Goal: Task Accomplishment & Management: Use online tool/utility

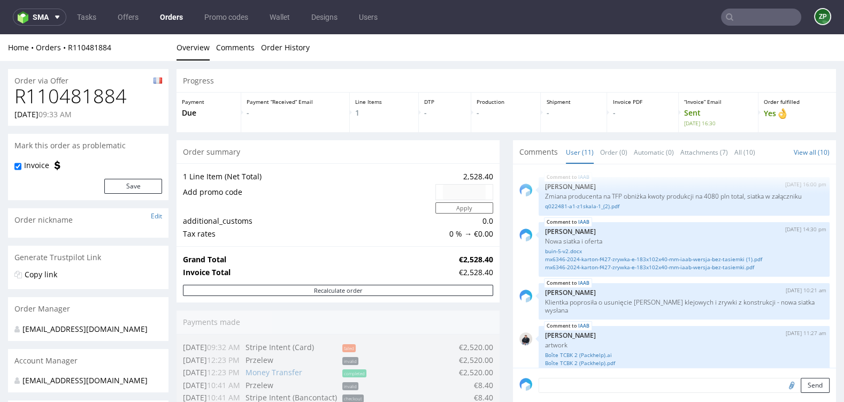
scroll to position [329, 0]
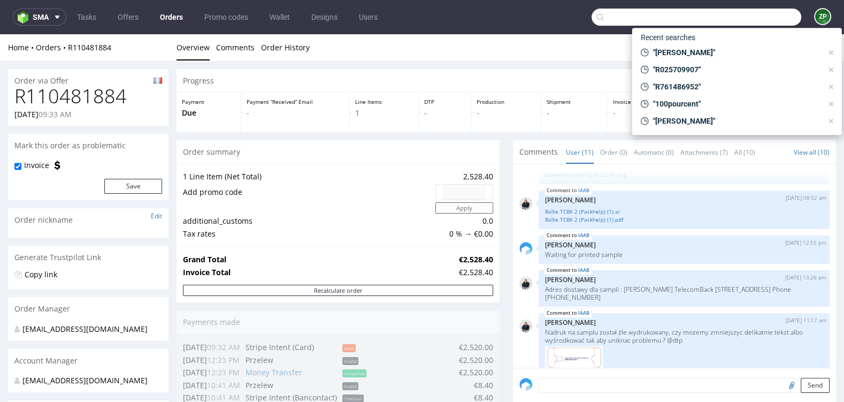
click at [734, 19] on input "text" at bounding box center [697, 17] width 210 height 17
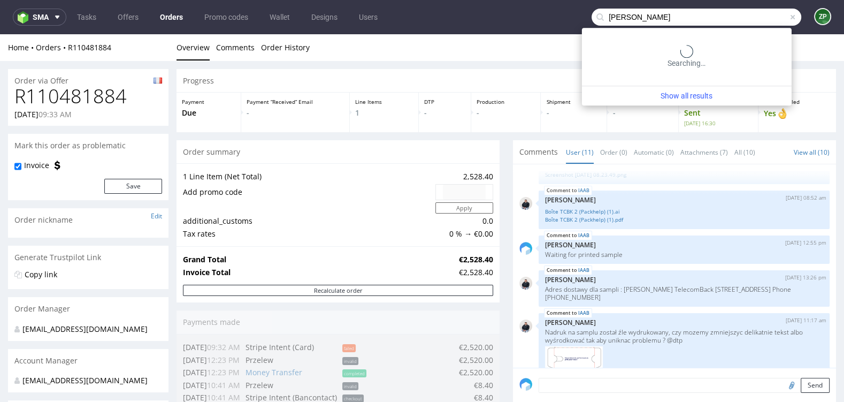
type input "clara lizier"
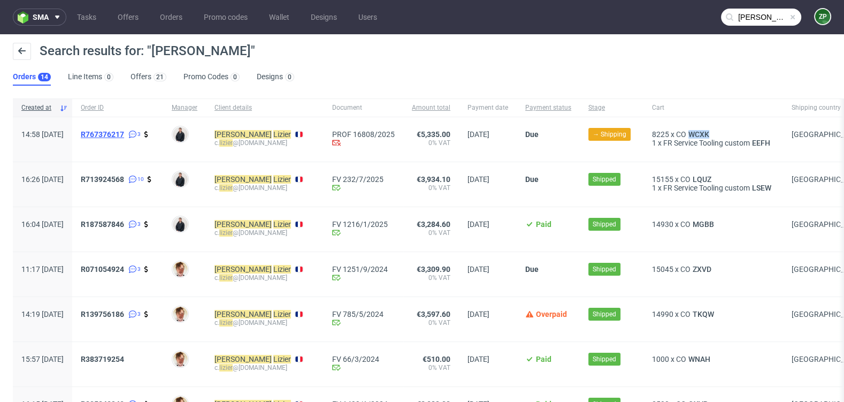
click at [124, 134] on span "R767376217" at bounding box center [102, 134] width 43 height 9
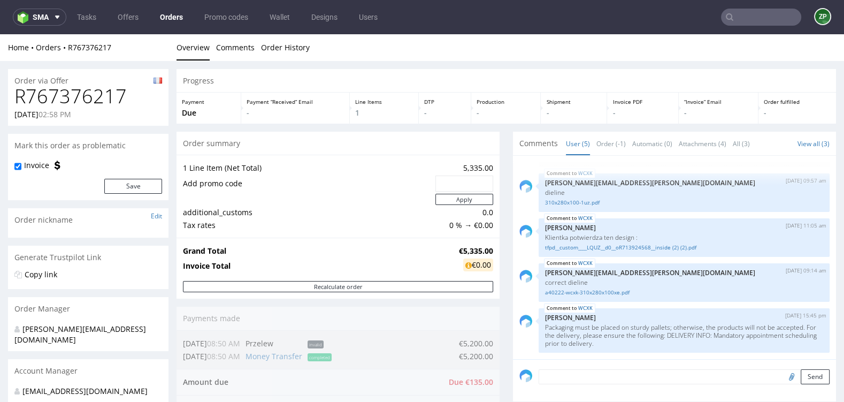
scroll to position [328, 0]
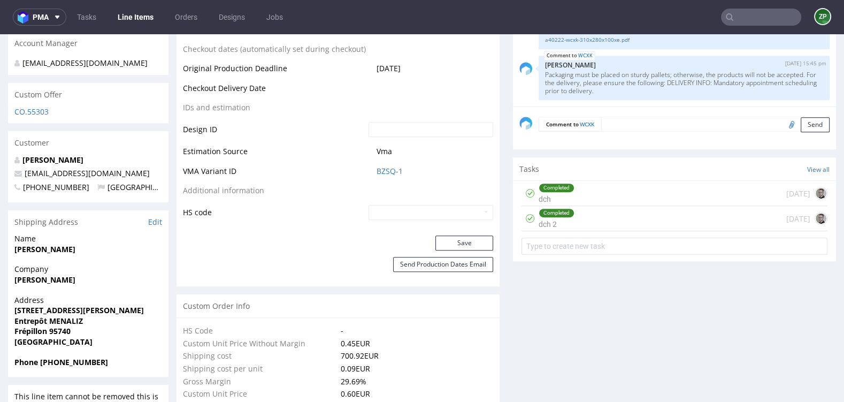
scroll to position [529, 0]
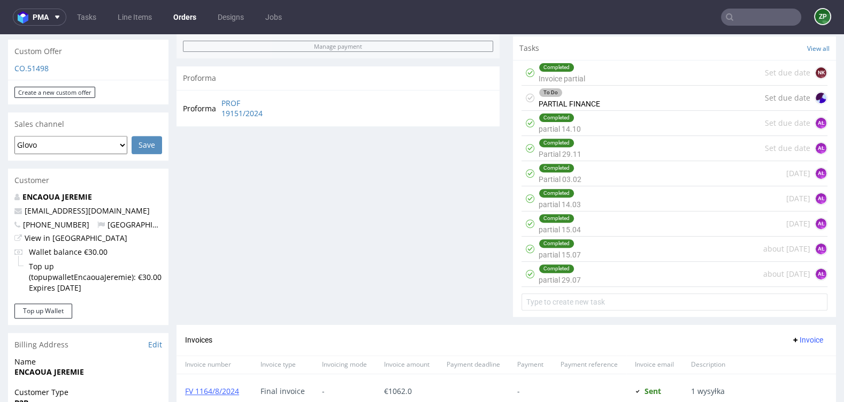
scroll to position [718, 0]
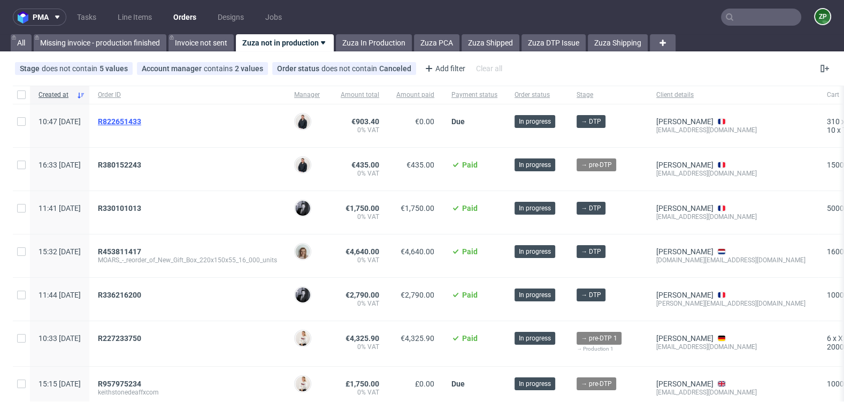
click at [141, 117] on span "R822651433" at bounding box center [119, 121] width 43 height 9
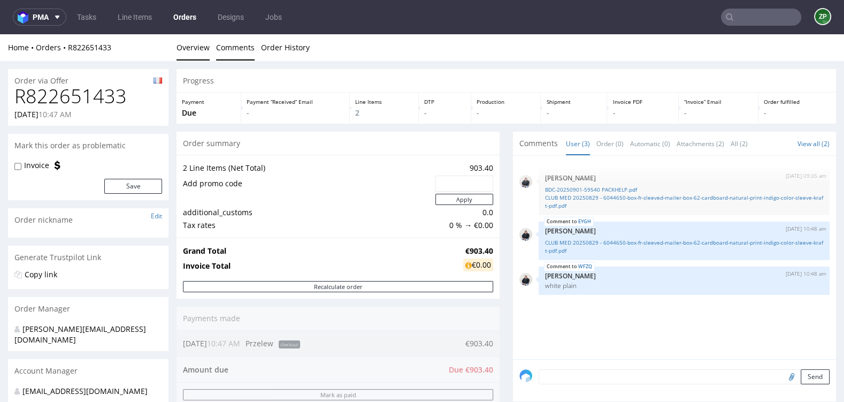
click at [233, 49] on link "Comments" at bounding box center [235, 47] width 39 height 26
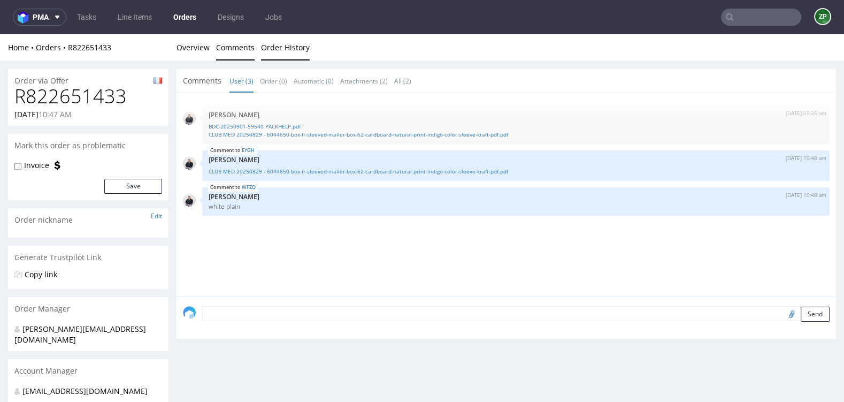
click at [277, 48] on link "Order History" at bounding box center [285, 47] width 49 height 26
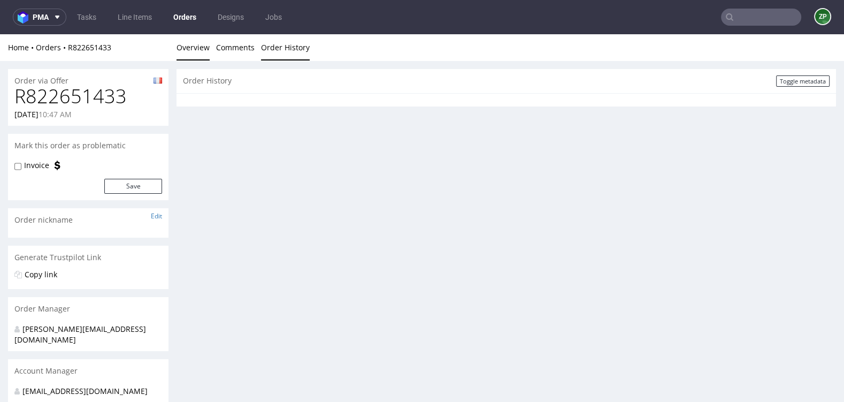
click at [196, 48] on link "Overview" at bounding box center [192, 47] width 33 height 26
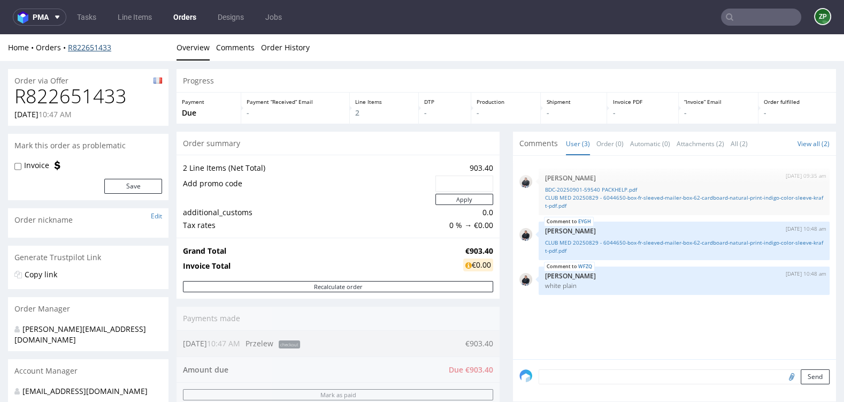
click at [93, 47] on link "R822651433" at bounding box center [89, 47] width 43 height 10
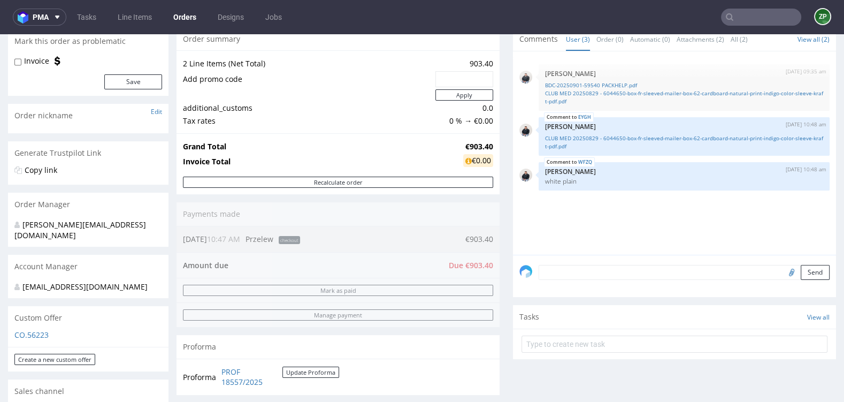
scroll to position [105, 0]
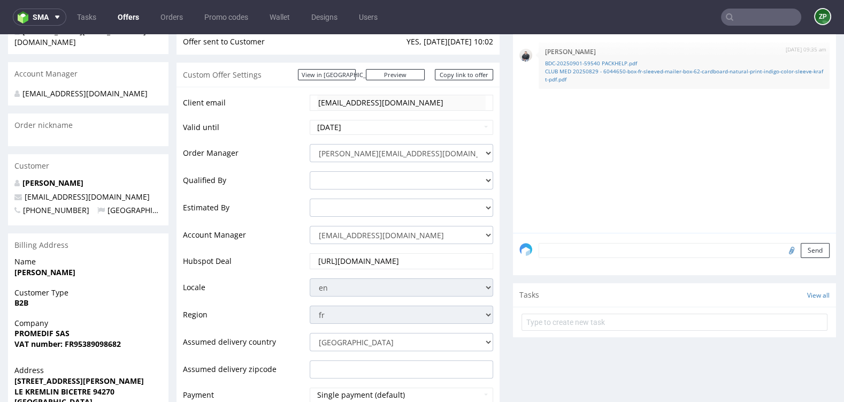
scroll to position [164, 0]
click at [416, 237] on select "zuzanna.pawlicka-sabak@packhelp.com adrian.margula@packhelp.com alex.lemee@pack…" at bounding box center [401, 234] width 183 height 18
select select "19218416"
click at [310, 225] on select "zuzanna.pawlicka-sabak@packhelp.com adrian.margula@packhelp.com alex.lemee@pack…" at bounding box center [401, 234] width 183 height 18
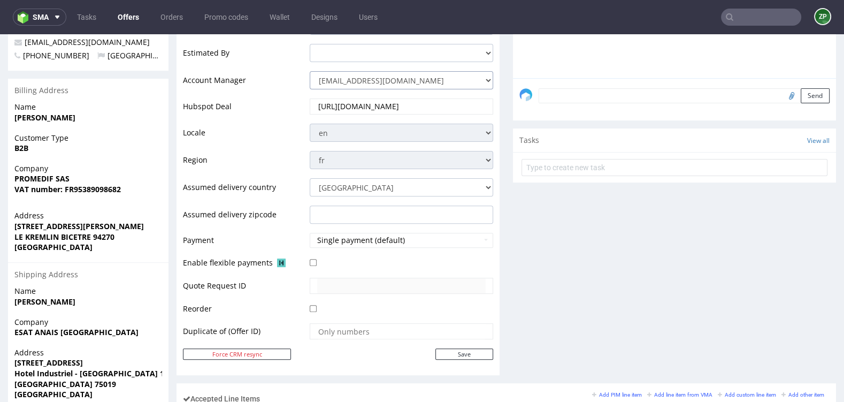
scroll to position [318, 0]
click at [449, 349] on input "Save" at bounding box center [464, 354] width 58 height 11
type input "In progress..."
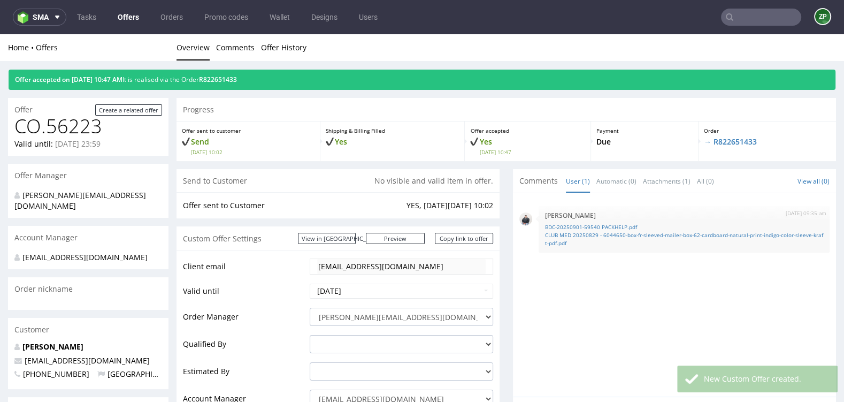
scroll to position [0, 0]
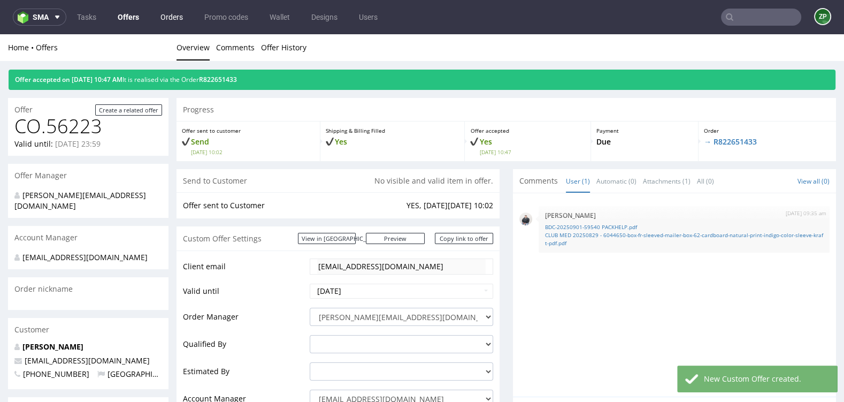
click at [162, 11] on link "Orders" at bounding box center [171, 17] width 35 height 17
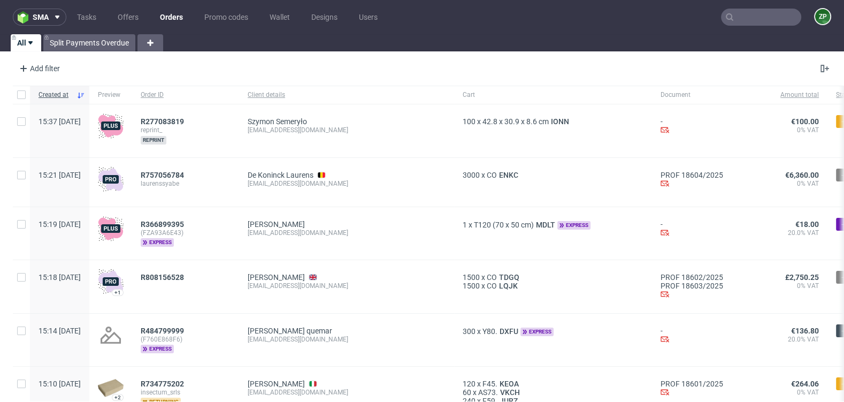
click at [174, 14] on link "Orders" at bounding box center [171, 17] width 36 height 17
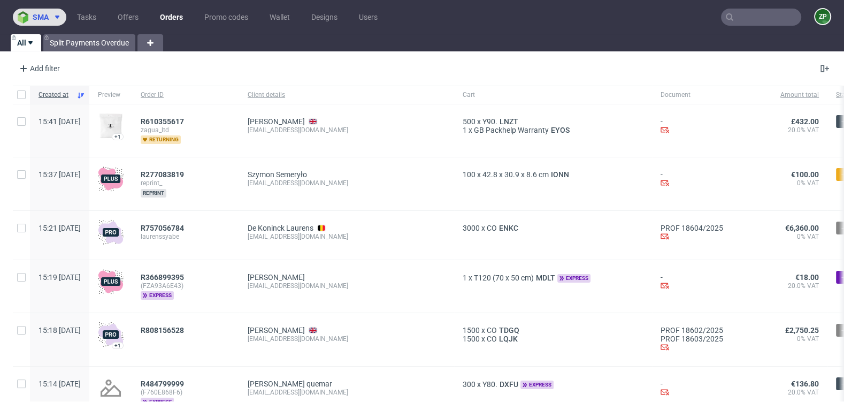
click at [58, 16] on use at bounding box center [57, 17] width 4 height 3
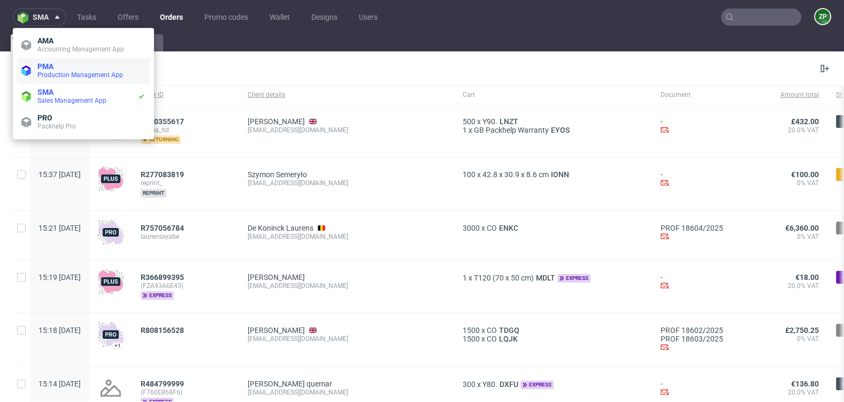
click at [48, 73] on span "Production Management App" at bounding box center [80, 74] width 86 height 7
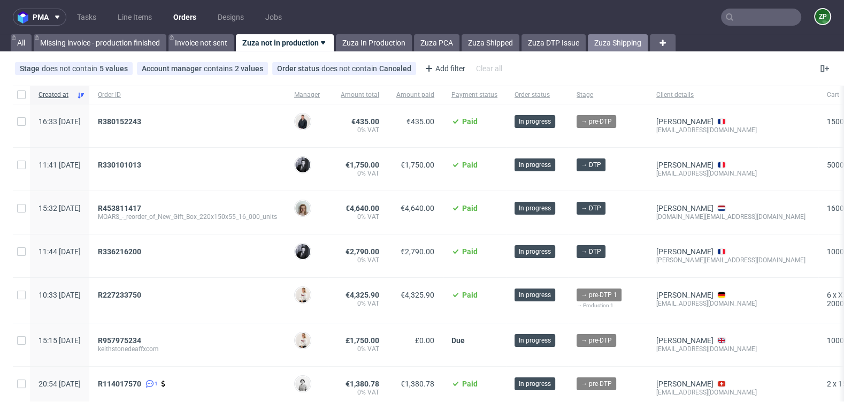
click at [597, 39] on link "Zuza Shipping" at bounding box center [618, 42] width 60 height 17
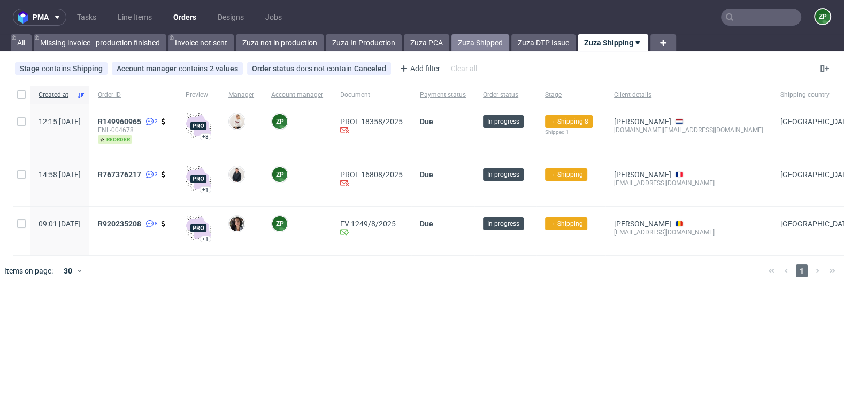
click at [498, 45] on link "Zuza Shipped" at bounding box center [480, 42] width 58 height 17
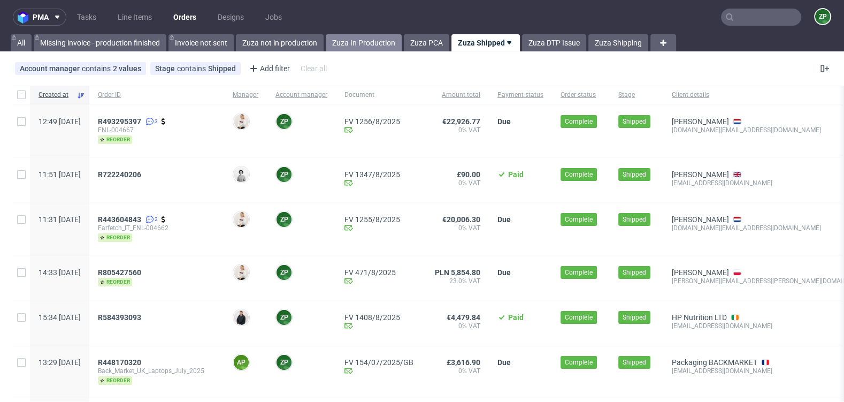
click at [370, 41] on link "Zuza In Production" at bounding box center [364, 42] width 76 height 17
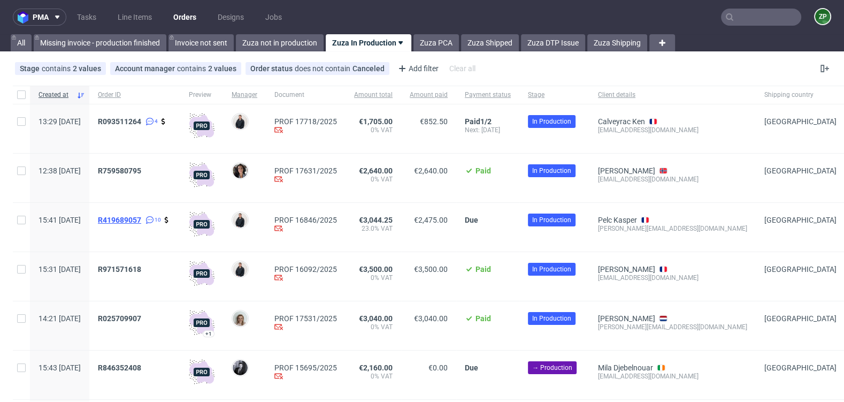
click at [141, 218] on span "R419689057" at bounding box center [119, 220] width 43 height 9
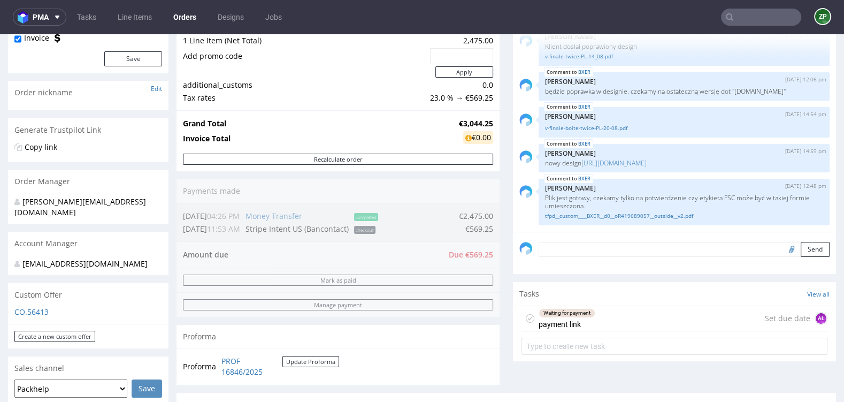
scroll to position [128, 0]
click at [449, 250] on div "Order summary 1 Line Item (Net Total) 2,475.00 Add promo code Apply additional_…" at bounding box center [337, 197] width 323 height 388
drag, startPoint x: 449, startPoint y: 250, endPoint x: 488, endPoint y: 250, distance: 39.6
click at [488, 250] on div "Order summary 1 Line Item (Net Total) 2,475.00 Add promo code Apply additional_…" at bounding box center [337, 197] width 323 height 388
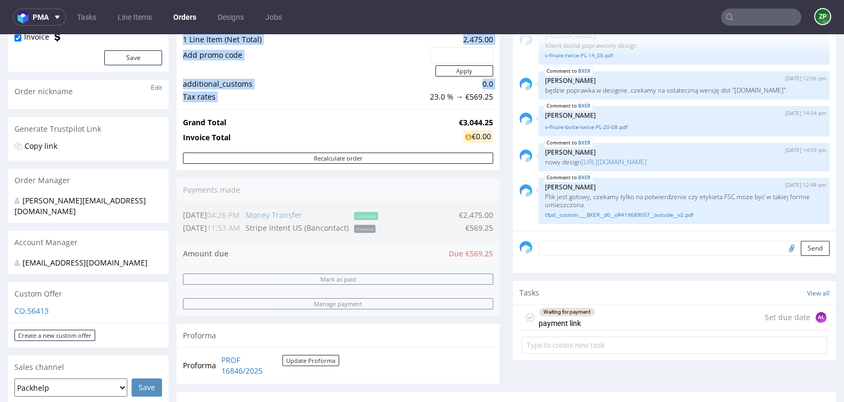
drag, startPoint x: 424, startPoint y: 95, endPoint x: 493, endPoint y: 97, distance: 68.5
click at [493, 97] on div "1 Line Item (Net Total) 2,475.00 Add promo code Apply additional_customs 0.0 Ta…" at bounding box center [337, 67] width 323 height 83
copy tbody "1 Line Item (Net Total) 2,475.00 Add promo code Apply additional_customs 0.0 Ta…"
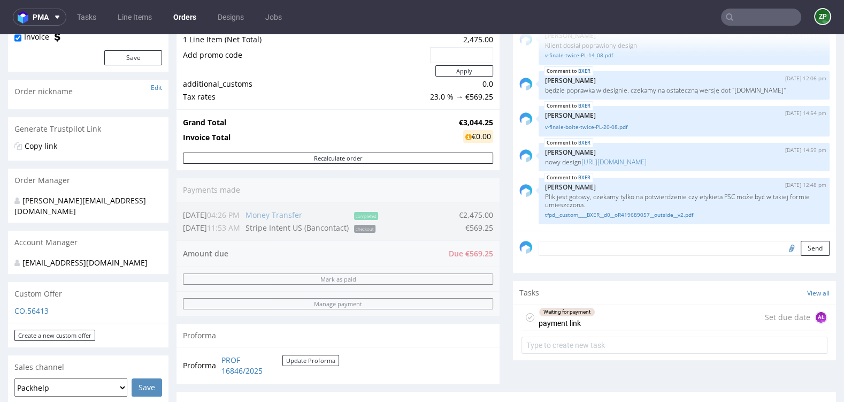
click at [562, 317] on div "Waiting for payment payment link" at bounding box center [567, 317] width 57 height 25
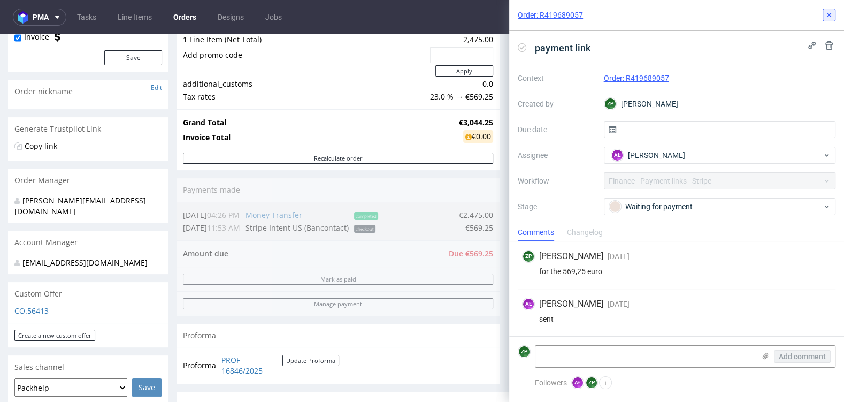
click at [833, 14] on button at bounding box center [829, 15] width 13 height 13
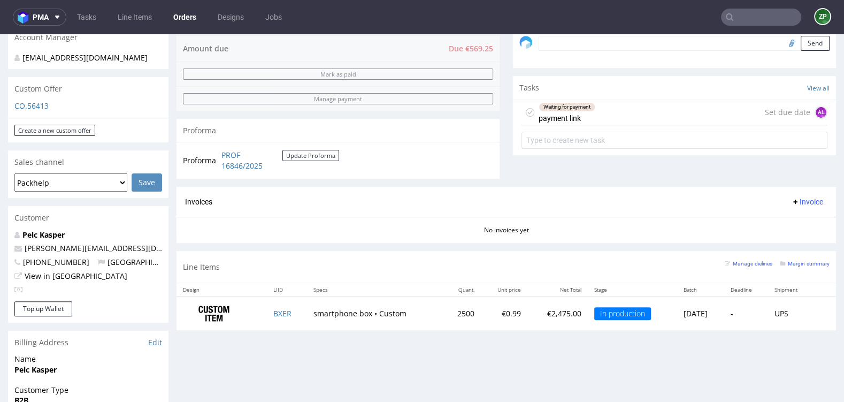
scroll to position [335, 0]
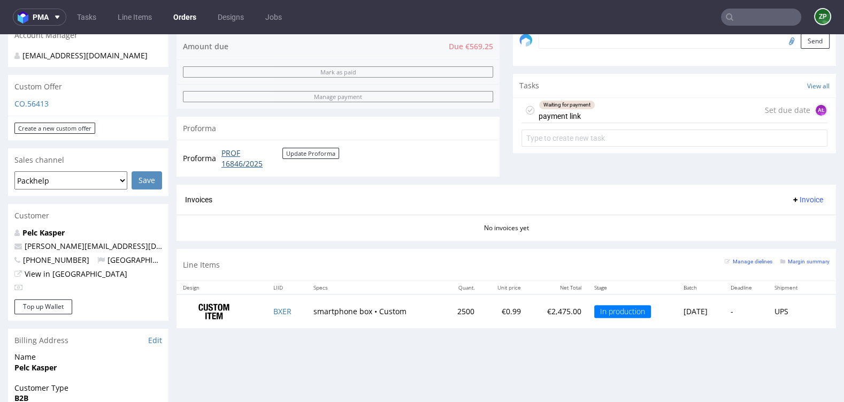
click at [232, 151] on link "PROF 16846/2025" at bounding box center [251, 158] width 61 height 21
click at [761, 17] on input "text" at bounding box center [761, 17] width 80 height 17
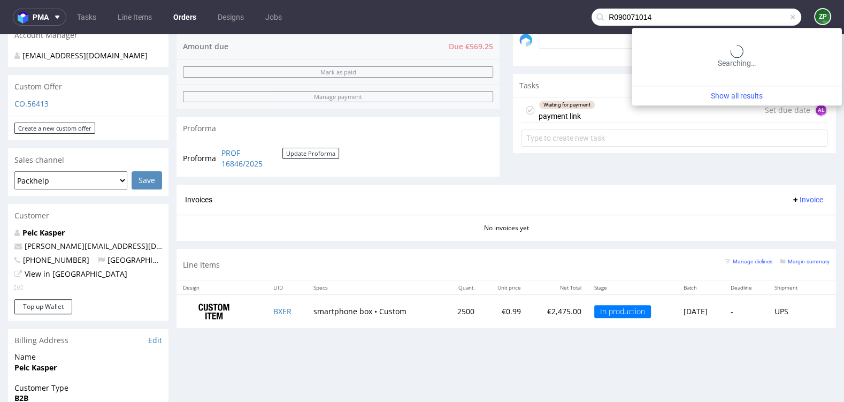
type input "R090071014"
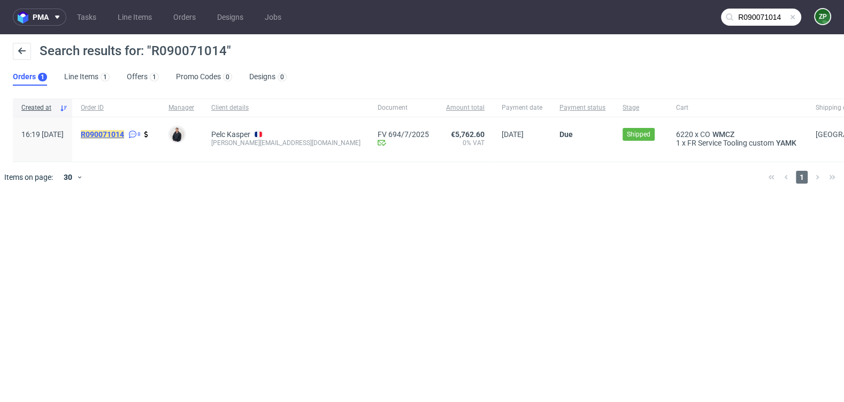
click at [124, 132] on mark "R090071014" at bounding box center [102, 134] width 43 height 9
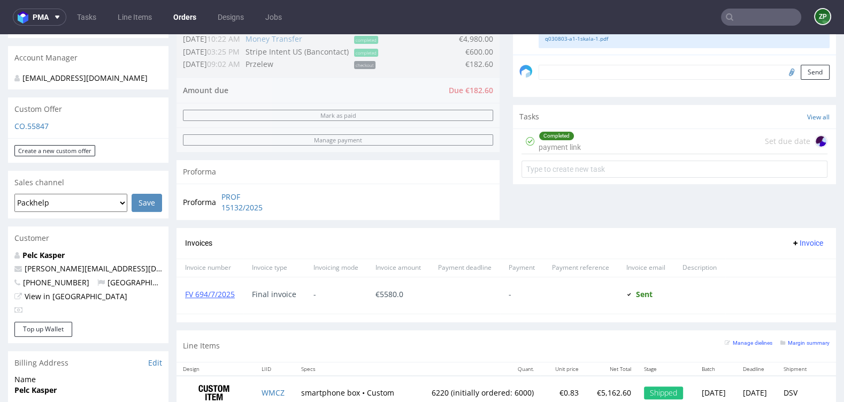
scroll to position [365, 0]
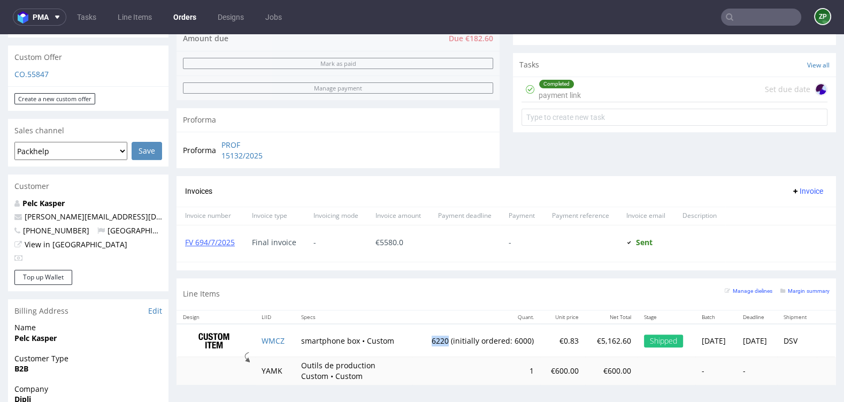
drag, startPoint x: 408, startPoint y: 336, endPoint x: 427, endPoint y: 336, distance: 18.7
click at [427, 336] on td "6220 (initially ordered: 6000)" at bounding box center [476, 341] width 128 height 34
copy td "6220"
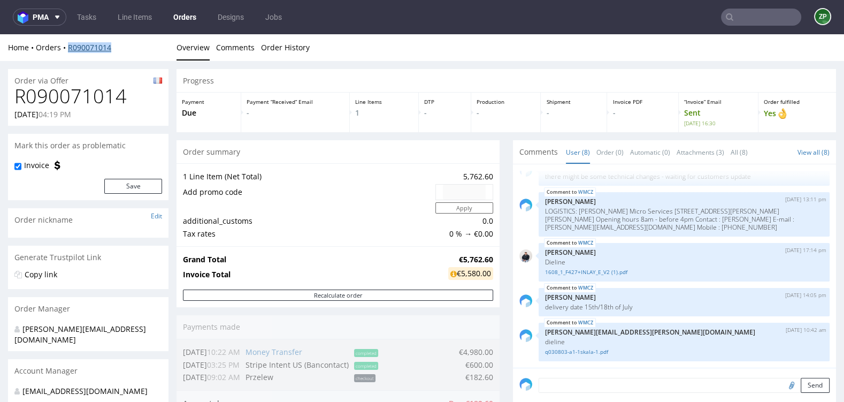
copy link "R090071014"
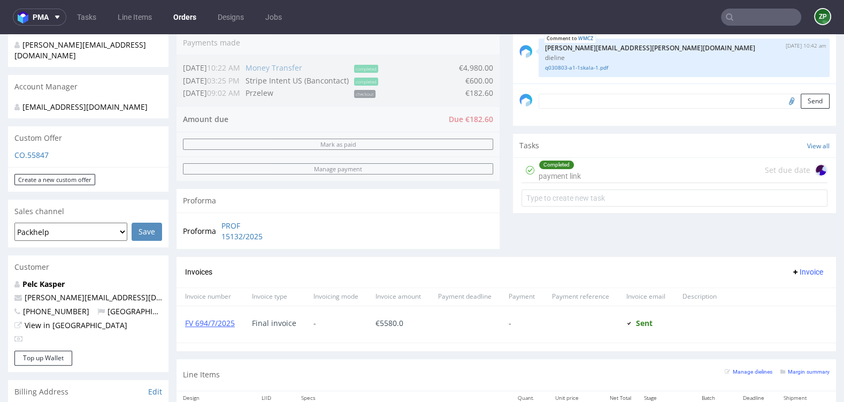
scroll to position [285, 0]
click at [216, 319] on link "FV 694/7/2025" at bounding box center [210, 322] width 50 height 10
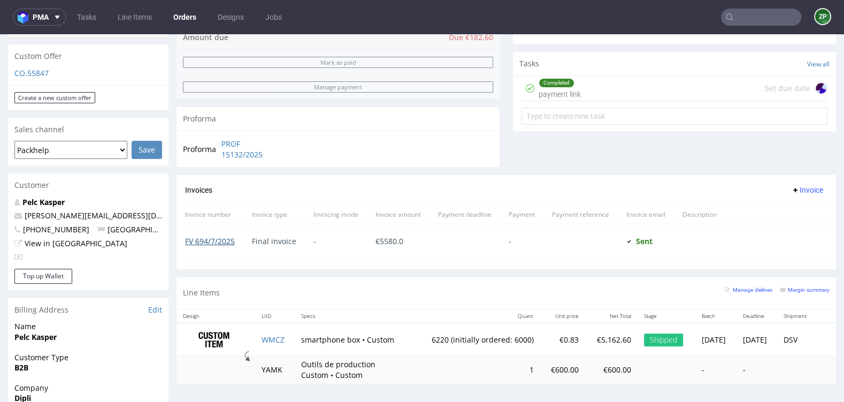
scroll to position [380, 0]
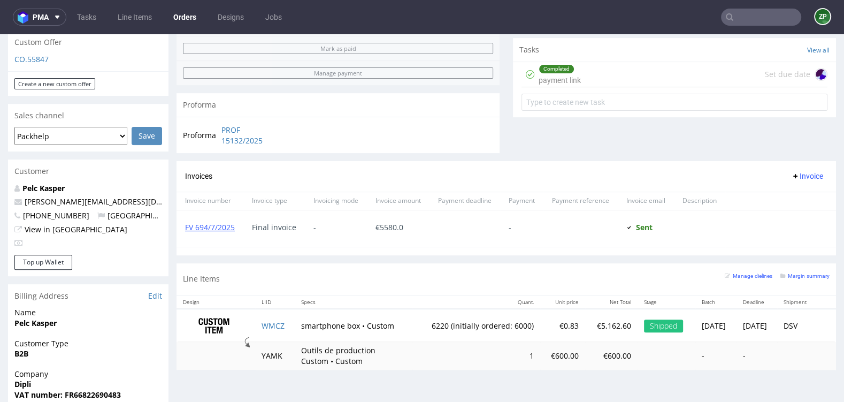
click at [173, 19] on link "Orders" at bounding box center [185, 17] width 36 height 17
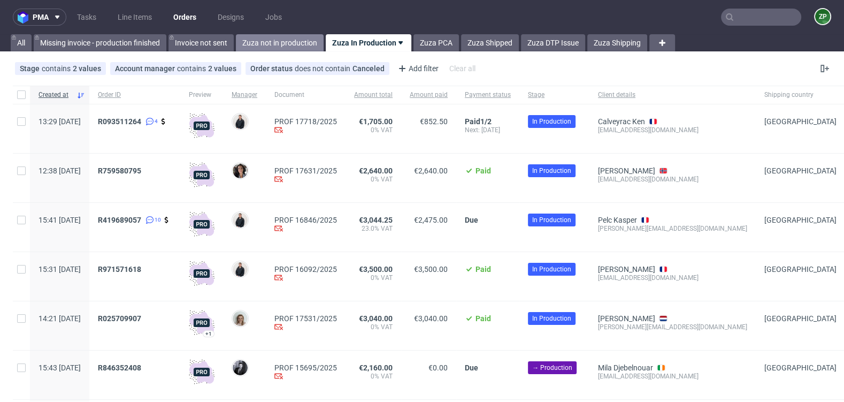
click at [278, 40] on link "Zuza not in production" at bounding box center [280, 42] width 88 height 17
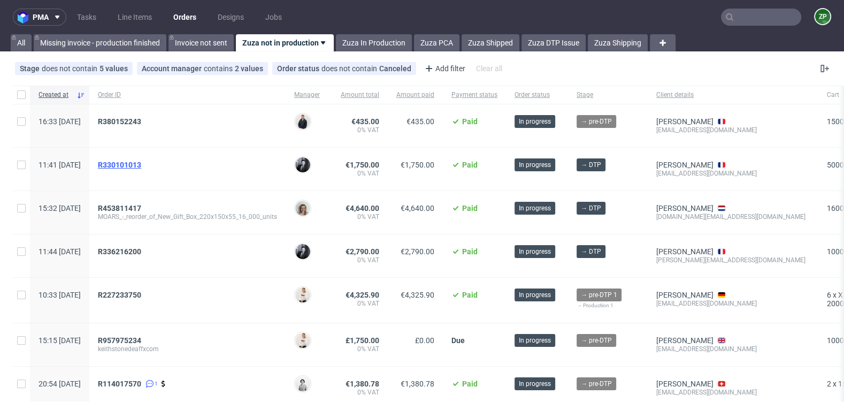
click at [141, 163] on span "R330101013" at bounding box center [119, 164] width 43 height 9
click at [141, 247] on span "R336216200" at bounding box center [119, 251] width 43 height 9
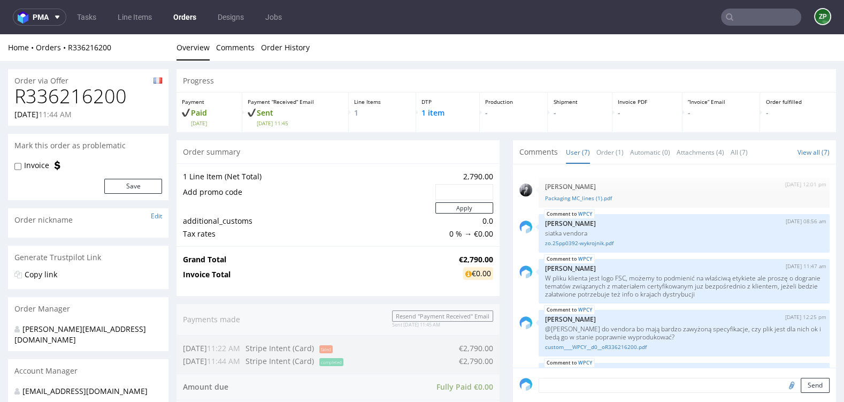
scroll to position [118, 0]
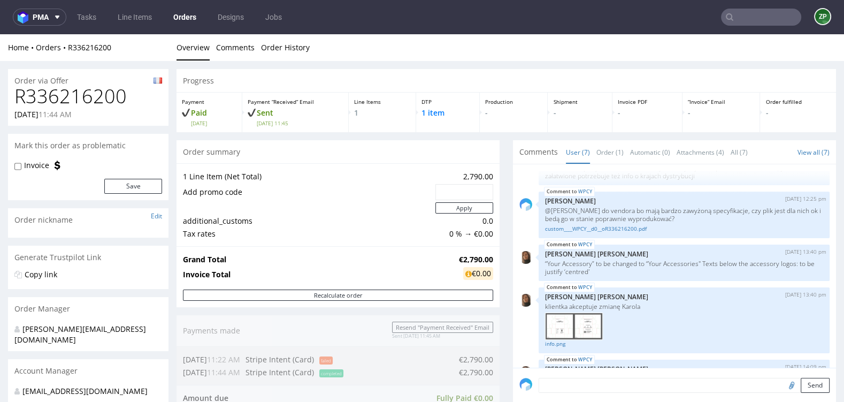
click at [186, 17] on link "Orders" at bounding box center [185, 17] width 36 height 17
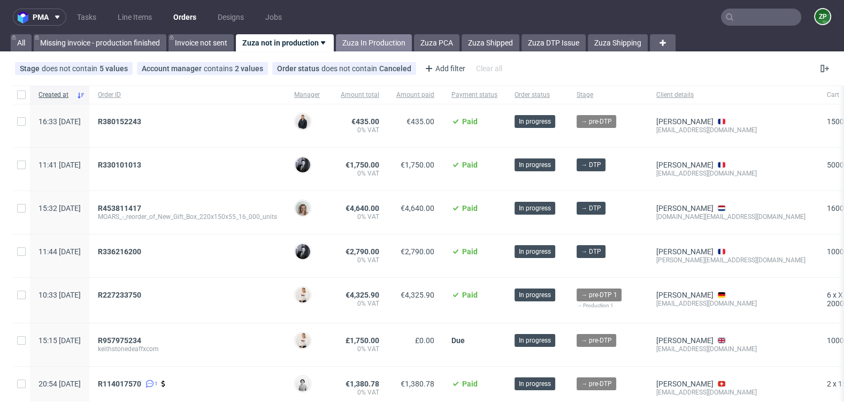
click at [381, 44] on link "Zuza In Production" at bounding box center [374, 42] width 76 height 17
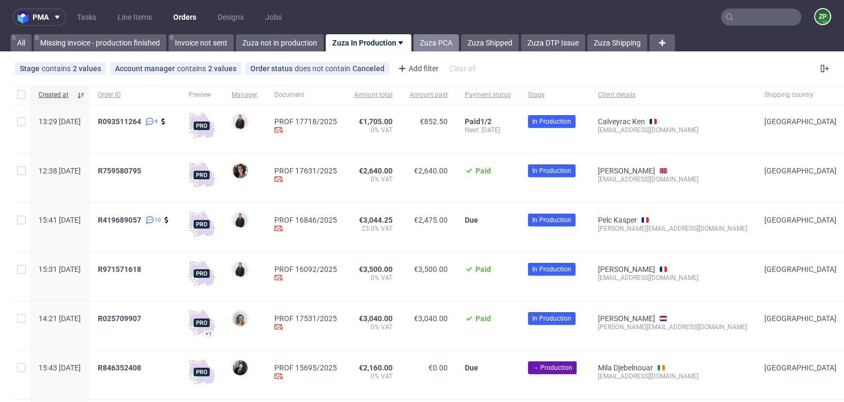
click at [448, 45] on link "Zuza PCA" at bounding box center [435, 42] width 45 height 17
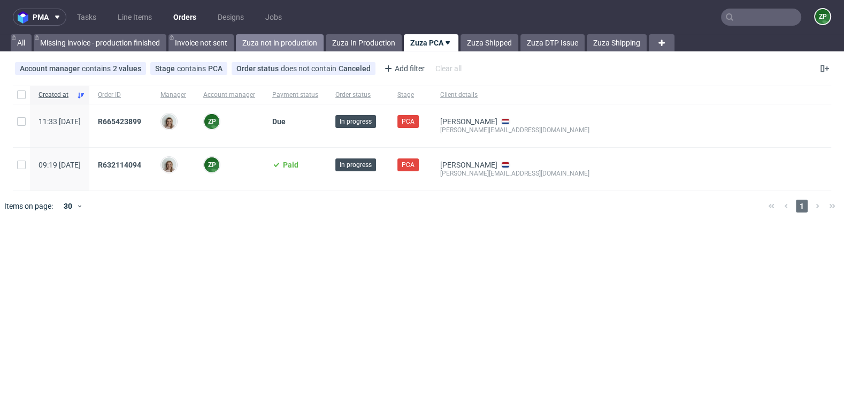
click at [280, 41] on link "Zuza not in production" at bounding box center [280, 42] width 88 height 17
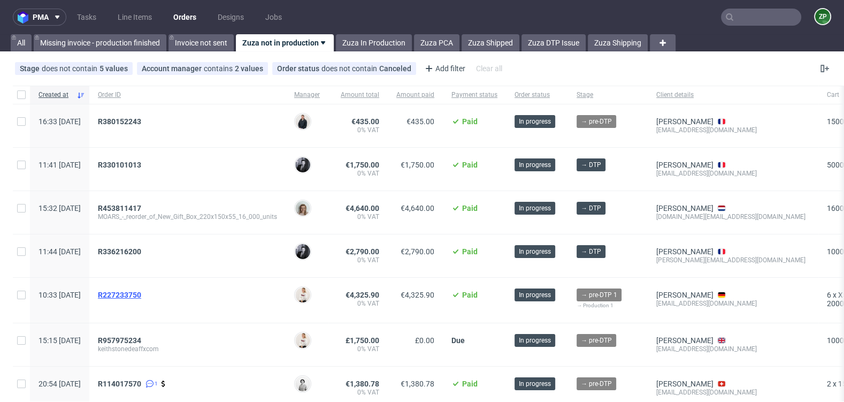
click at [140, 290] on span "R227233750" at bounding box center [119, 294] width 43 height 9
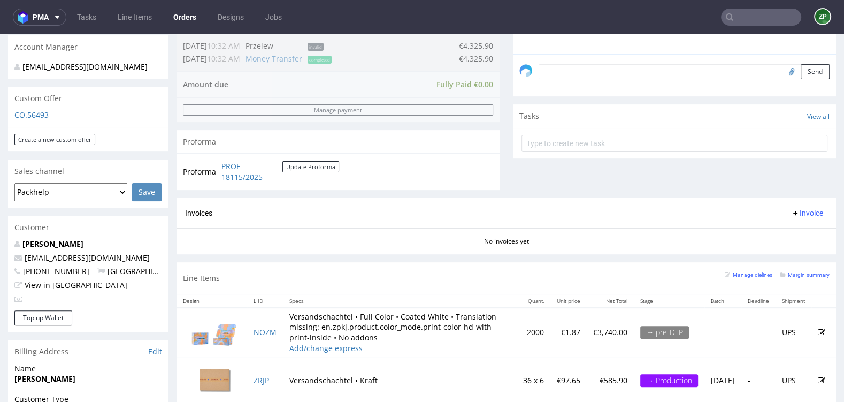
scroll to position [342, 0]
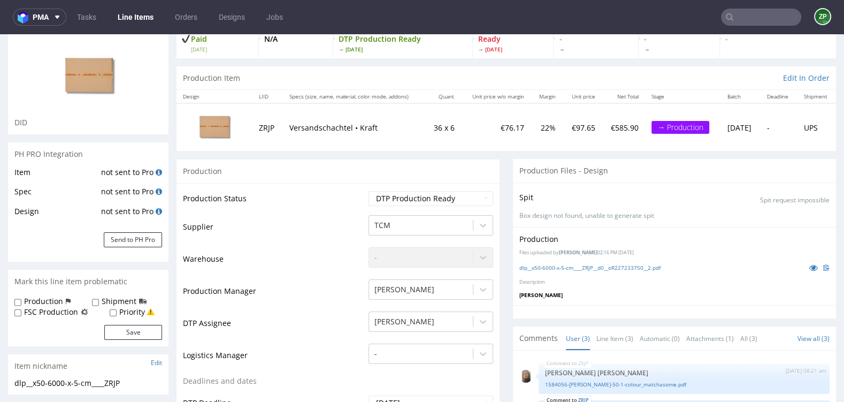
scroll to position [44, 0]
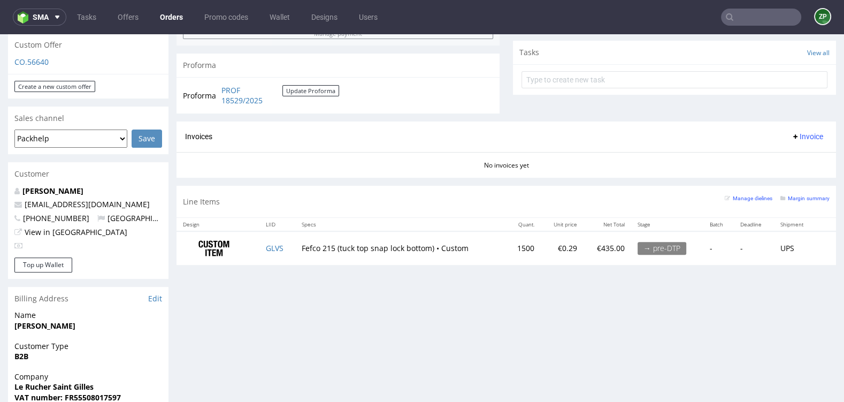
scroll to position [382, 0]
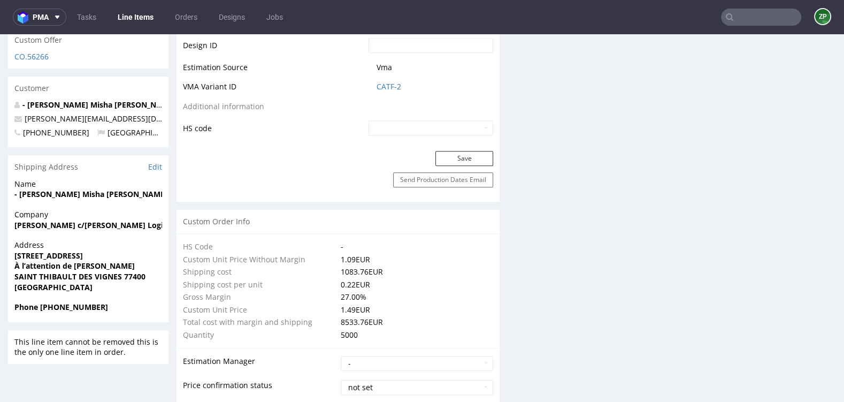
scroll to position [164, 0]
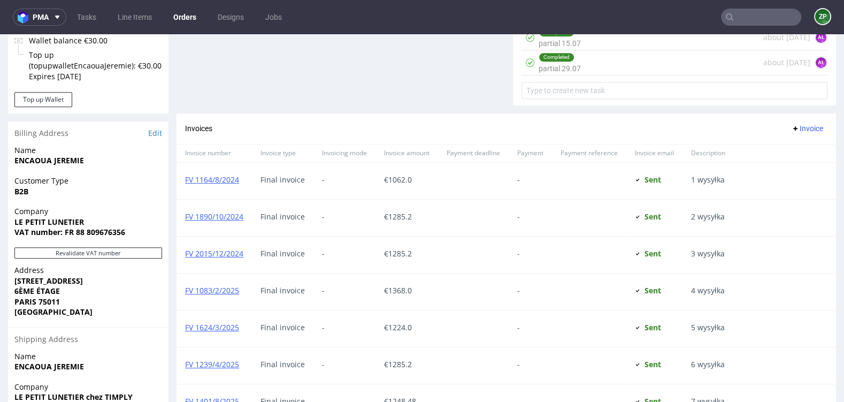
scroll to position [594, 0]
click at [226, 176] on link "FV 1164/8/2024" at bounding box center [212, 178] width 54 height 10
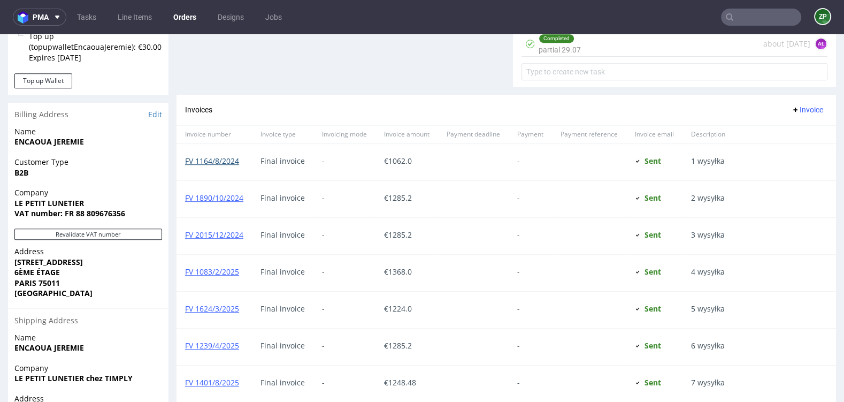
scroll to position [786, 0]
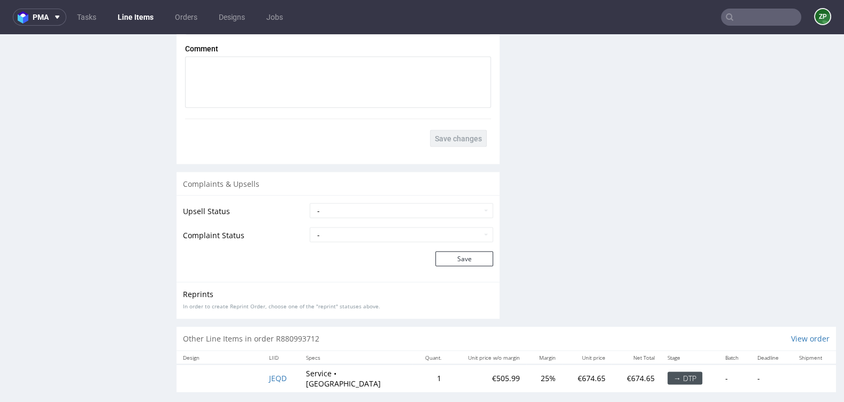
scroll to position [3, 0]
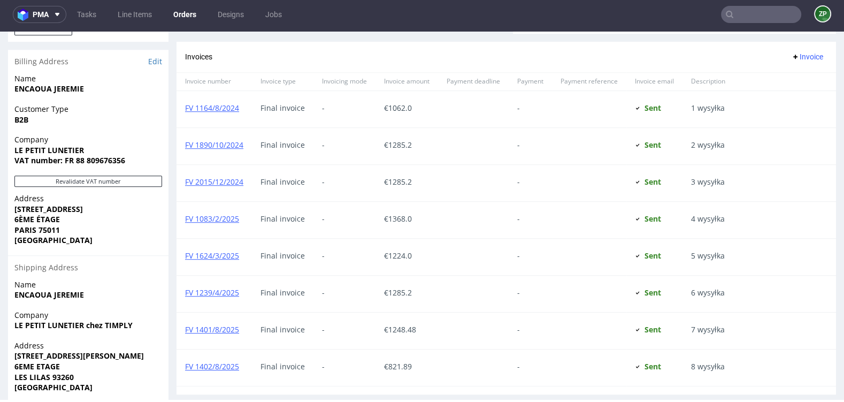
scroll to position [665, 0]
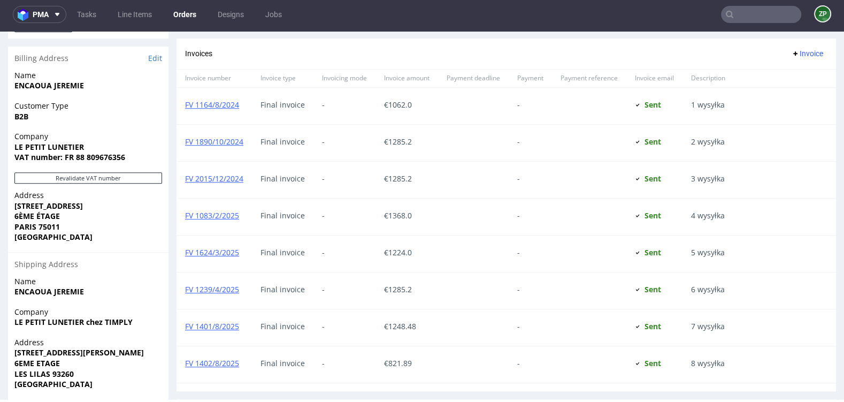
click at [190, 10] on link "Orders" at bounding box center [185, 14] width 36 height 17
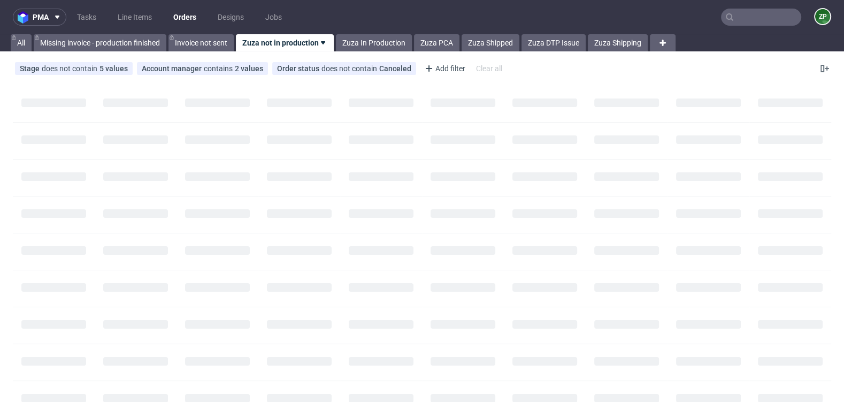
click at [750, 14] on input "text" at bounding box center [761, 17] width 80 height 17
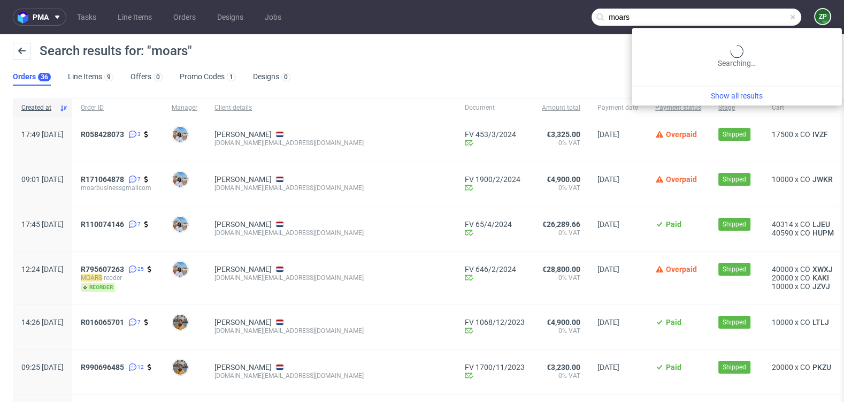
click at [748, 17] on input "moars" at bounding box center [697, 17] width 210 height 17
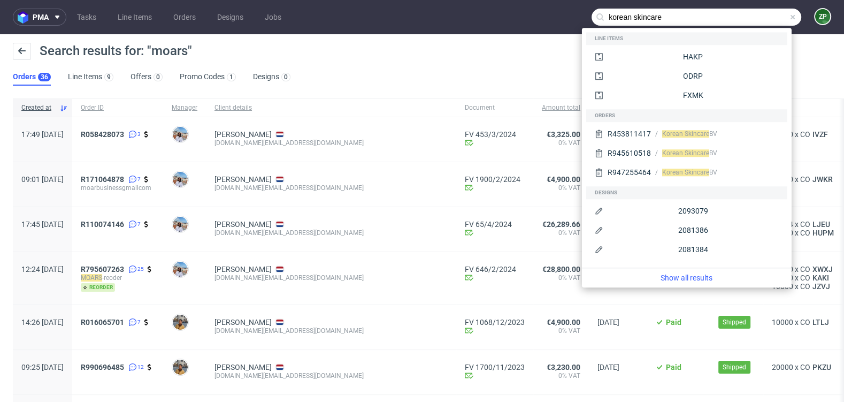
type input "korean skincare"
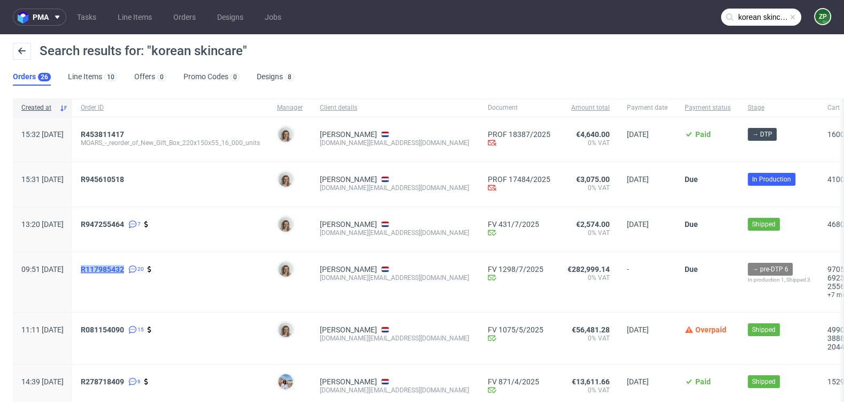
click at [124, 270] on span "R117985432" at bounding box center [102, 269] width 43 height 9
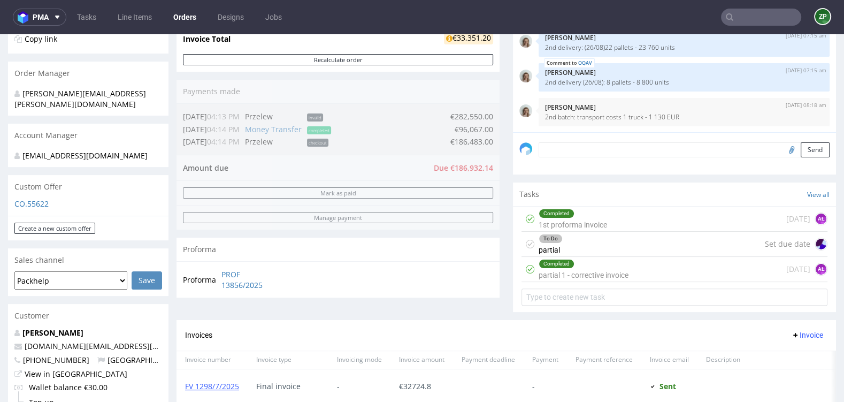
scroll to position [382, 0]
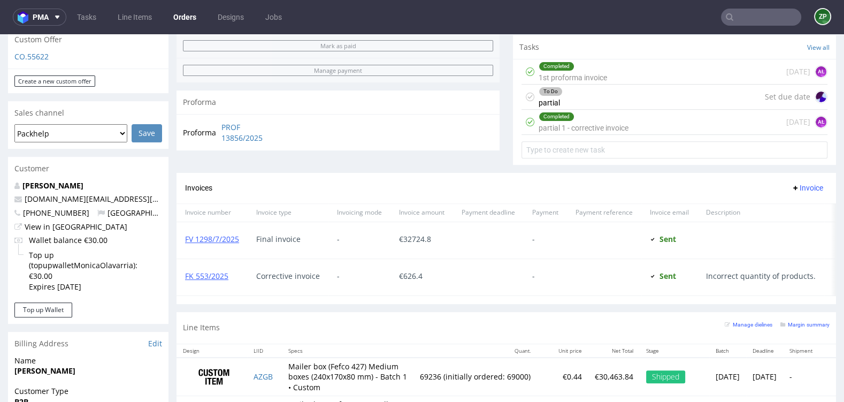
click at [620, 123] on div "Completed partial 1 - corrective invoice" at bounding box center [584, 122] width 90 height 25
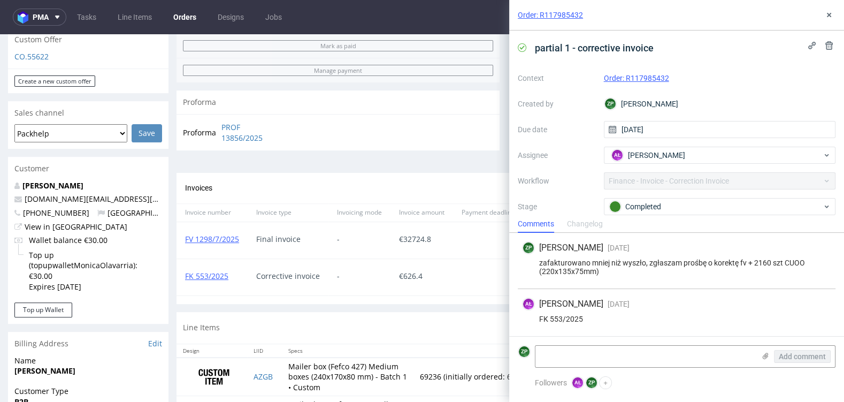
click at [466, 185] on div "Invoices Invoice" at bounding box center [506, 187] width 642 height 13
click at [826, 11] on icon at bounding box center [829, 15] width 9 height 9
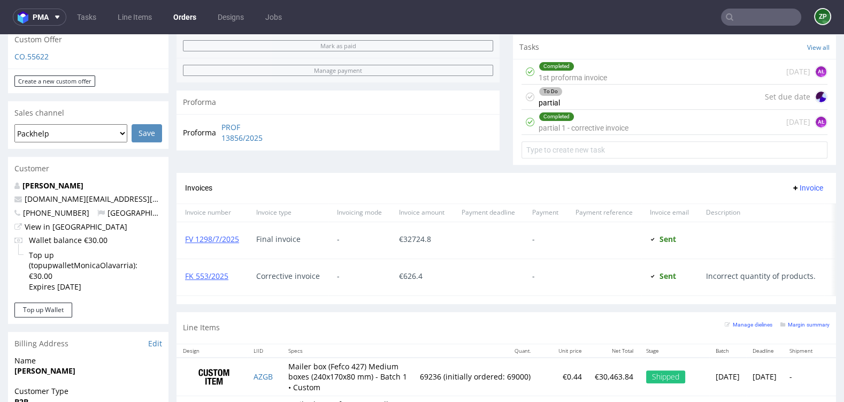
click at [629, 99] on div "To Do partial Set due date" at bounding box center [674, 97] width 306 height 25
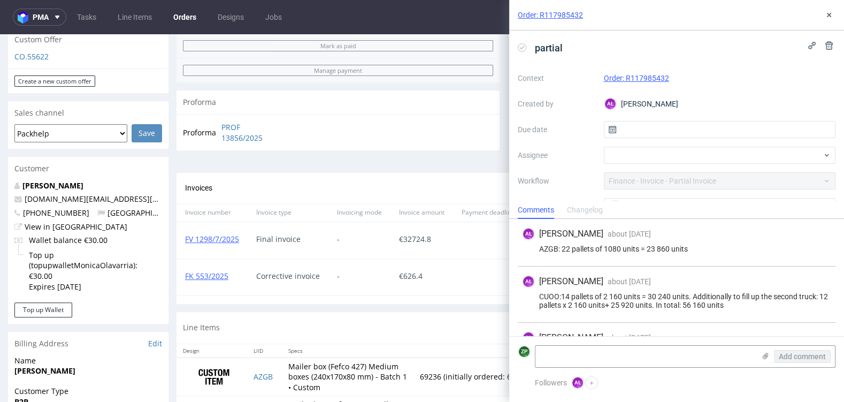
click at [464, 139] on div "Proforma PROF 13856/2025" at bounding box center [337, 132] width 323 height 36
click at [831, 13] on icon at bounding box center [829, 15] width 9 height 9
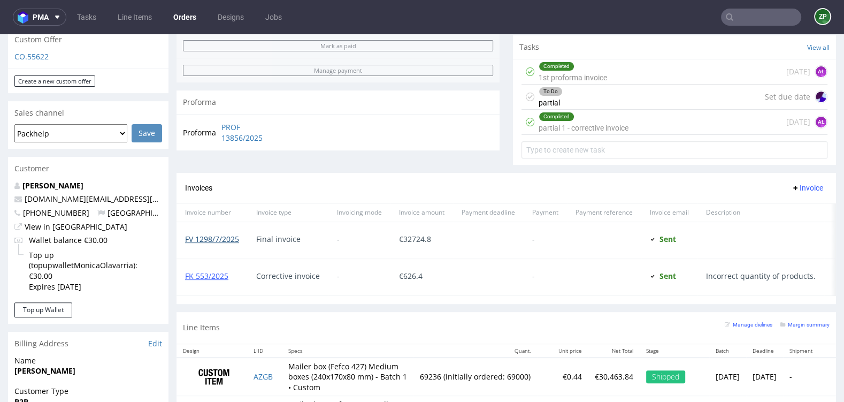
click at [227, 234] on link "FV 1298/7/2025" at bounding box center [212, 239] width 54 height 10
click at [610, 103] on div "To Do partial Set due date" at bounding box center [674, 97] width 306 height 25
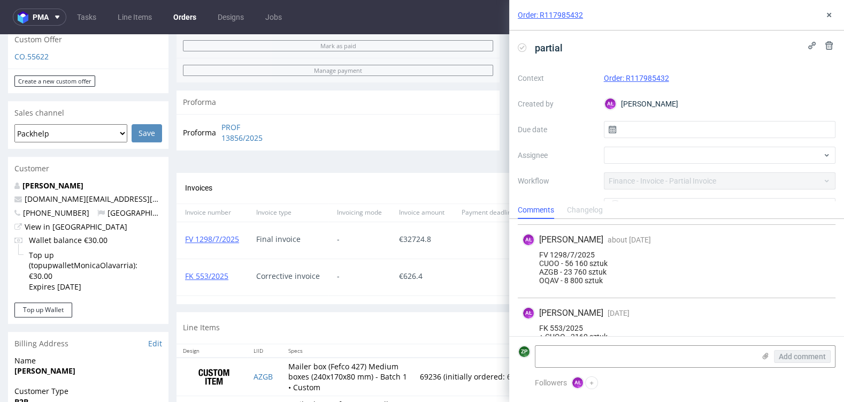
scroll to position [234, 0]
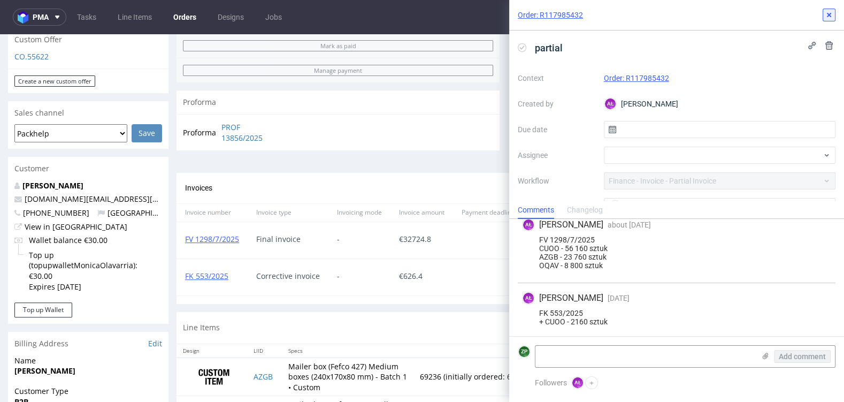
click at [832, 14] on icon at bounding box center [829, 15] width 9 height 9
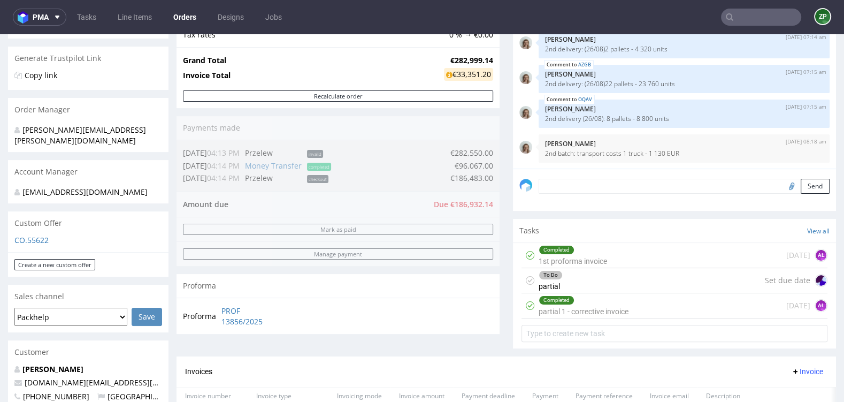
scroll to position [200, 0]
click at [565, 306] on div "Completed partial 1 - corrective invoice" at bounding box center [584, 304] width 90 height 25
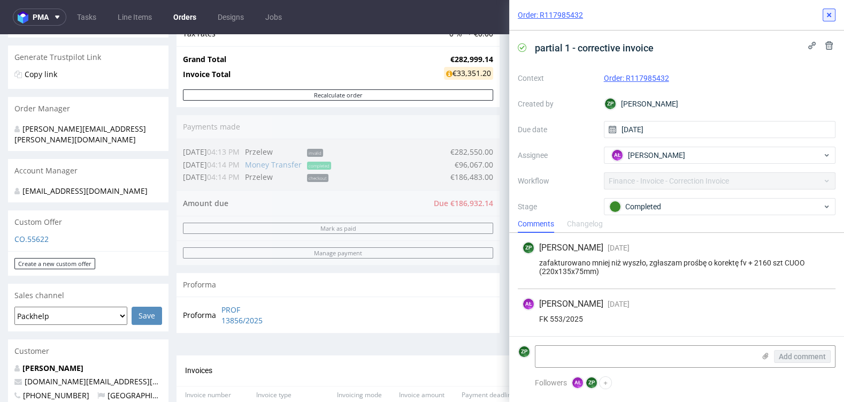
click at [834, 11] on button at bounding box center [829, 15] width 13 height 13
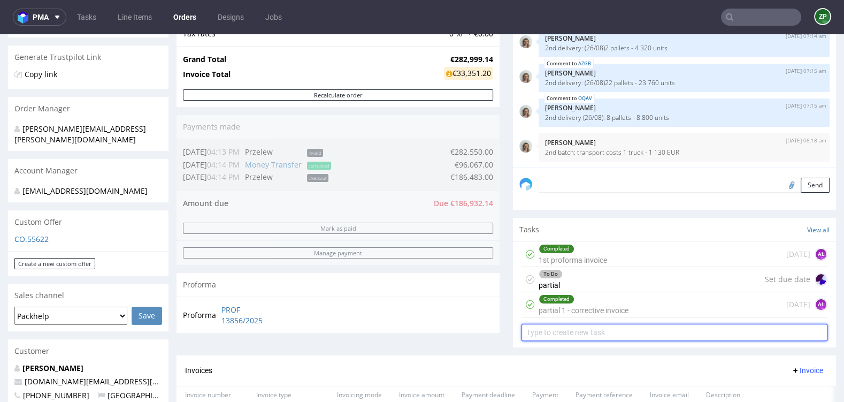
click at [569, 333] on input "text" at bounding box center [674, 332] width 306 height 17
type input "partial"
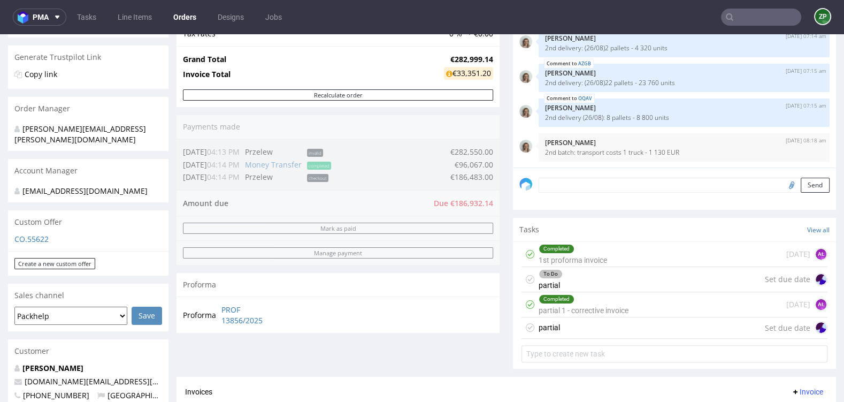
click at [575, 327] on div "partial Set due date" at bounding box center [674, 327] width 306 height 21
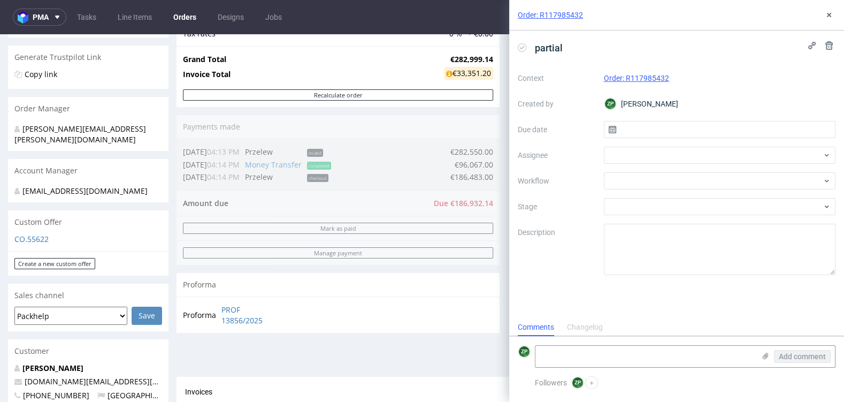
scroll to position [9, 0]
click at [831, 11] on icon at bounding box center [829, 15] width 9 height 9
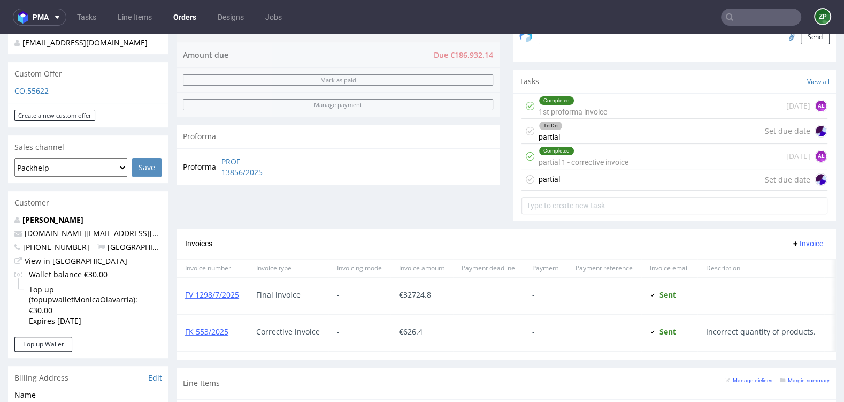
scroll to position [349, 0]
click at [559, 181] on div "partial Set due date" at bounding box center [674, 178] width 306 height 21
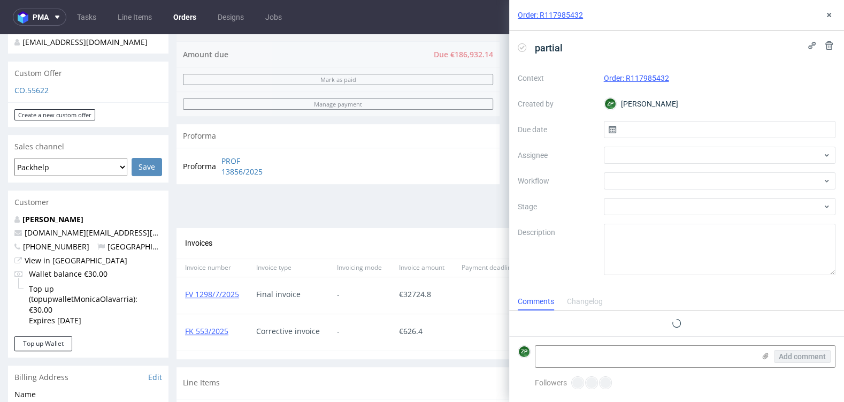
scroll to position [9, 0]
click at [573, 40] on div "partial" at bounding box center [677, 48] width 318 height 18
click at [563, 43] on span "partial" at bounding box center [549, 48] width 36 height 18
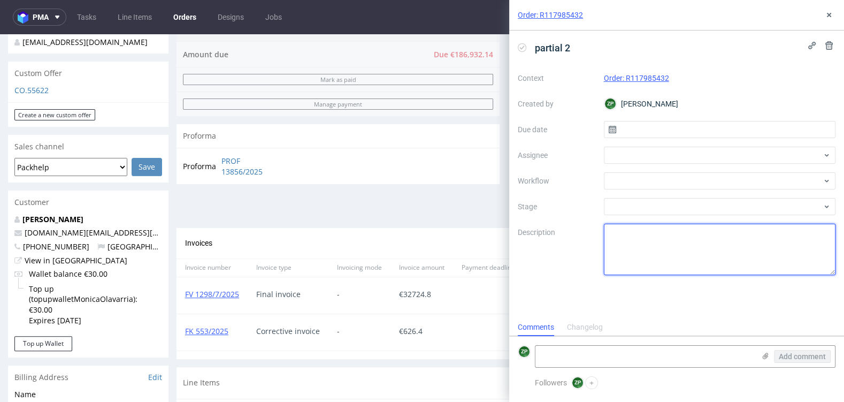
click at [628, 232] on textarea at bounding box center [720, 249] width 232 height 51
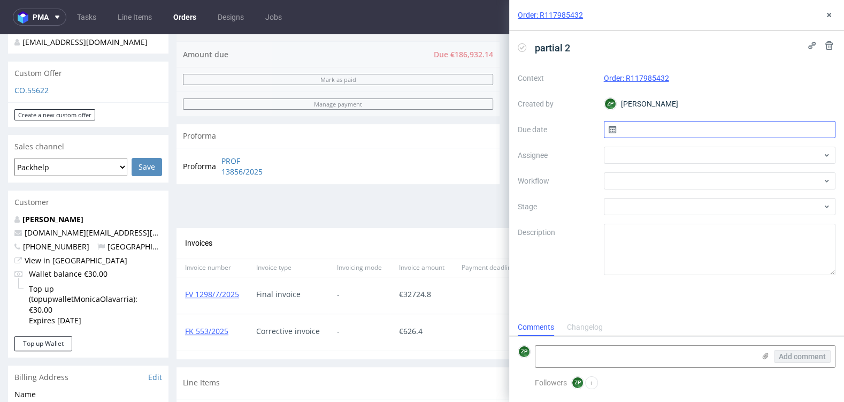
click at [637, 129] on input "text" at bounding box center [720, 129] width 232 height 17
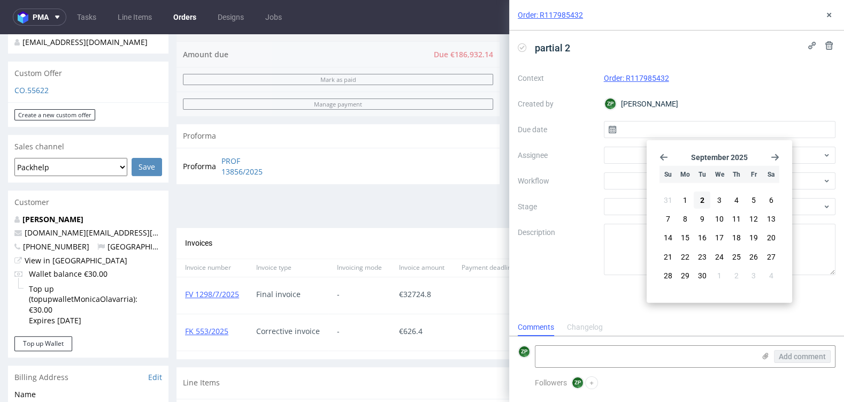
click at [662, 156] on use "Go back 1 month" at bounding box center [663, 157] width 7 height 6
click at [752, 269] on span "29" at bounding box center [753, 268] width 9 height 11
type input "29/08/2025"
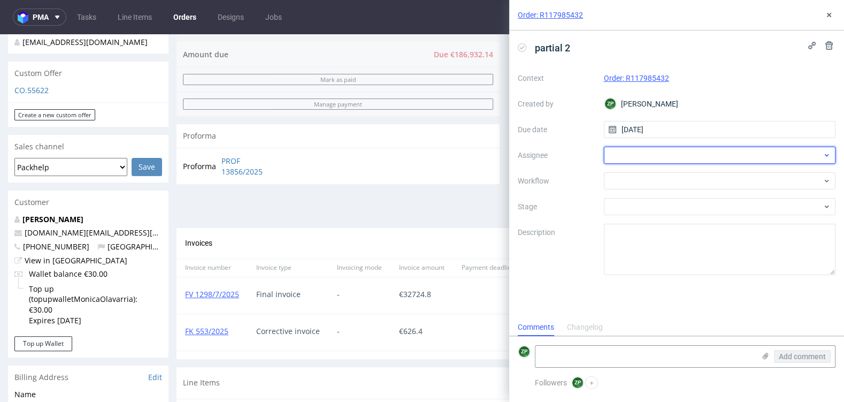
click at [616, 153] on div at bounding box center [720, 155] width 232 height 17
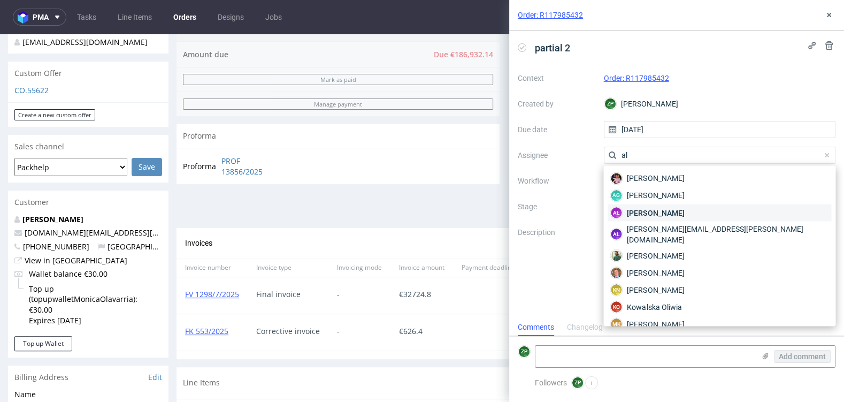
type input "al"
click at [662, 210] on span "Aleksandra Łętowska" at bounding box center [655, 212] width 57 height 11
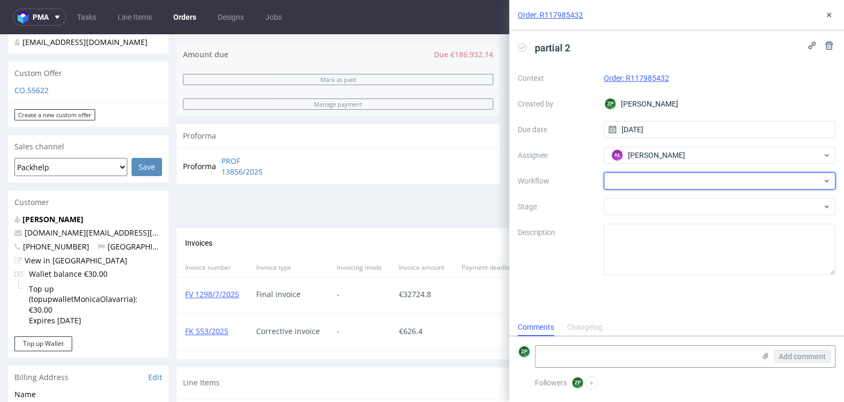
click at [638, 175] on div at bounding box center [720, 180] width 232 height 17
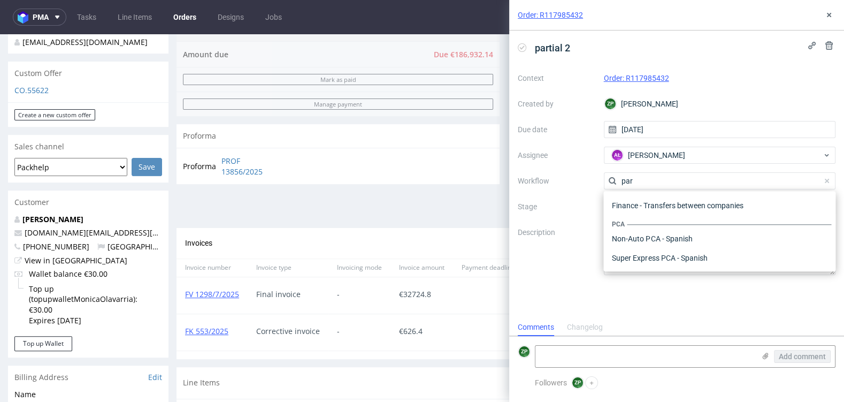
scroll to position [0, 0]
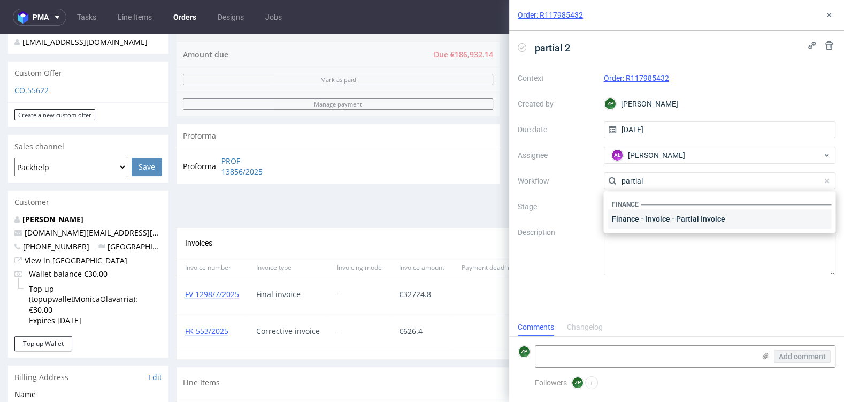
type input "partial"
click at [636, 218] on div "Finance - Invoice - Partial Invoice" at bounding box center [720, 218] width 224 height 19
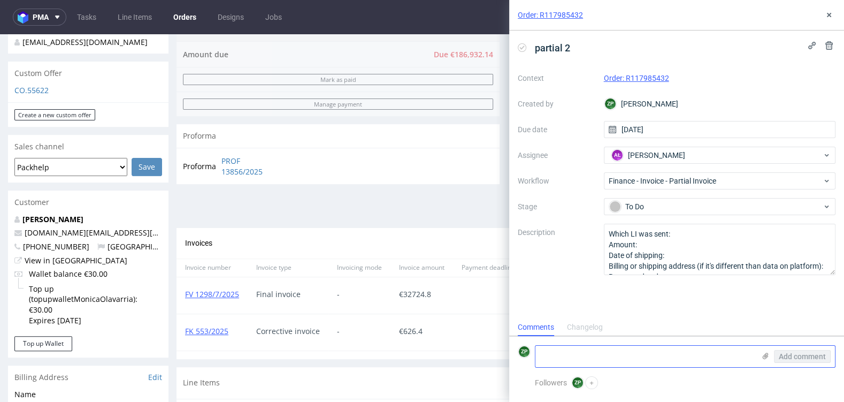
click at [558, 360] on textarea at bounding box center [644, 356] width 219 height 21
paste textarea "proszę o FV za drugą dostawę: CUOO - 4 320 sztuk AZGB - 23 760 sztuk OQAV - 8 8…"
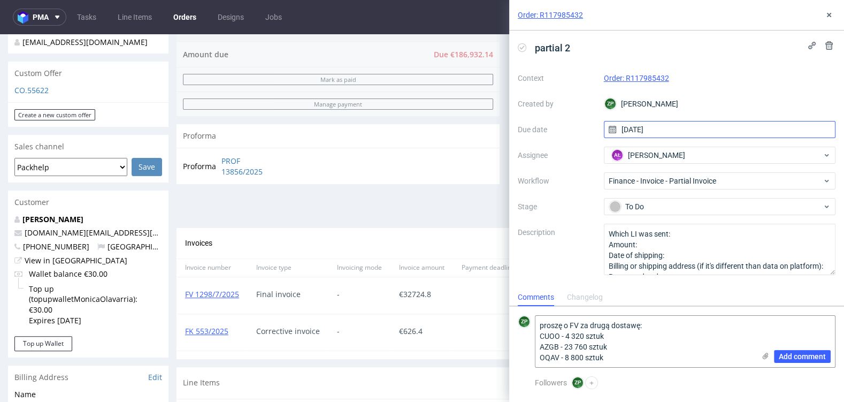
type textarea "proszę o FV za drugą dostawę: CUOO - 4 320 sztuk AZGB - 23 760 sztuk OQAV - 8 8…"
click at [664, 126] on input "29/08/2025" at bounding box center [720, 129] width 232 height 17
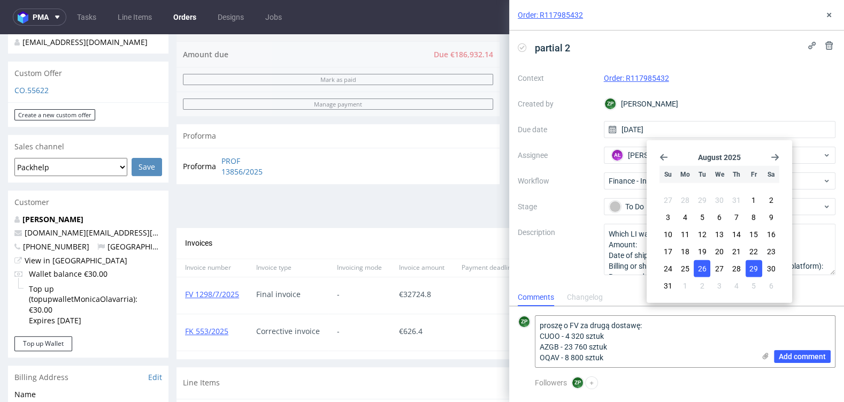
click at [704, 266] on span "26" at bounding box center [702, 268] width 9 height 11
type input "26/08/2025"
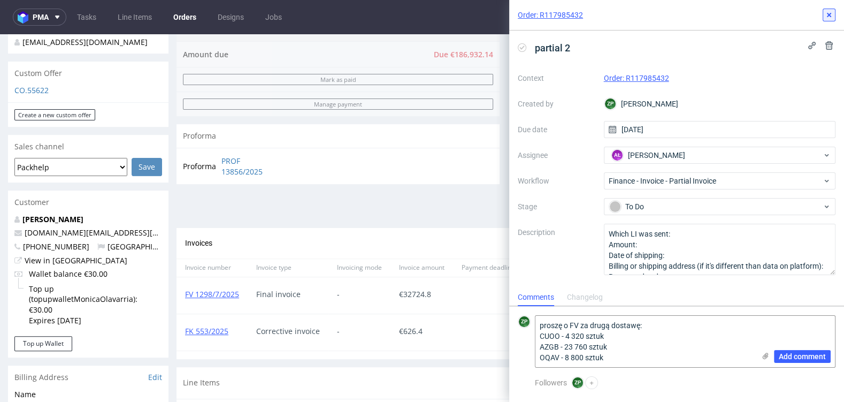
click at [828, 19] on icon at bounding box center [829, 15] width 9 height 9
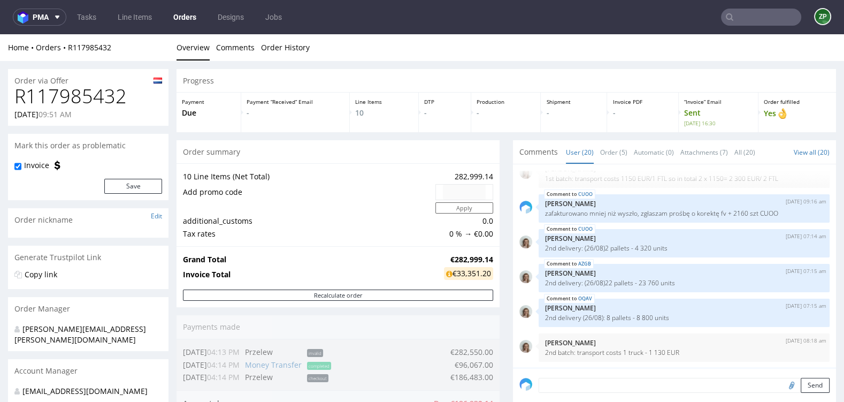
click at [187, 12] on link "Orders" at bounding box center [185, 17] width 36 height 17
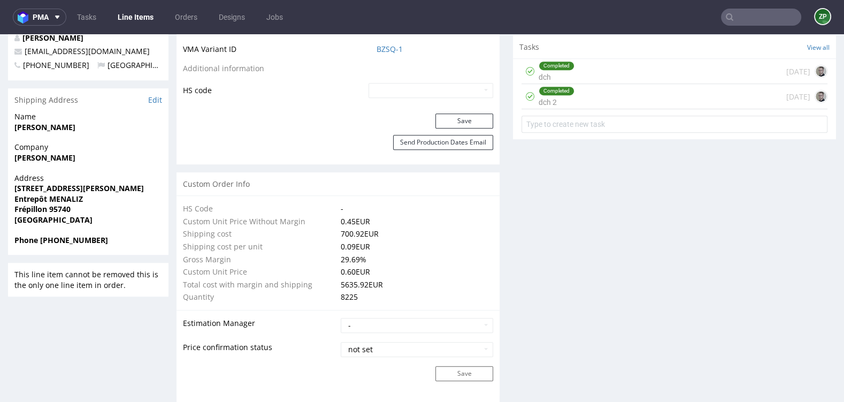
scroll to position [667, 0]
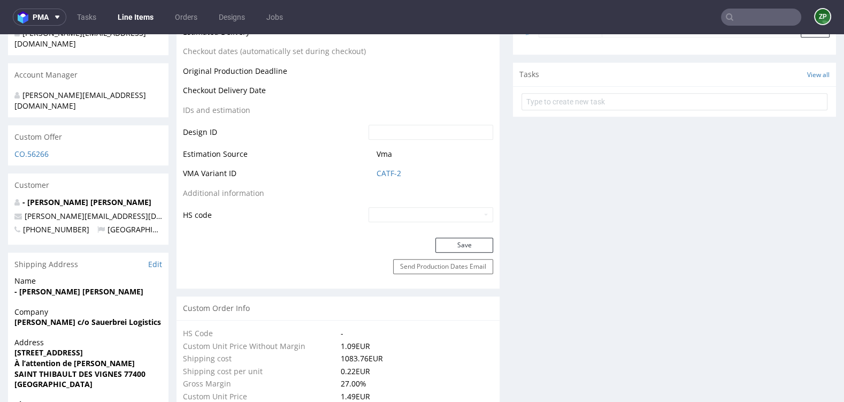
scroll to position [528, 0]
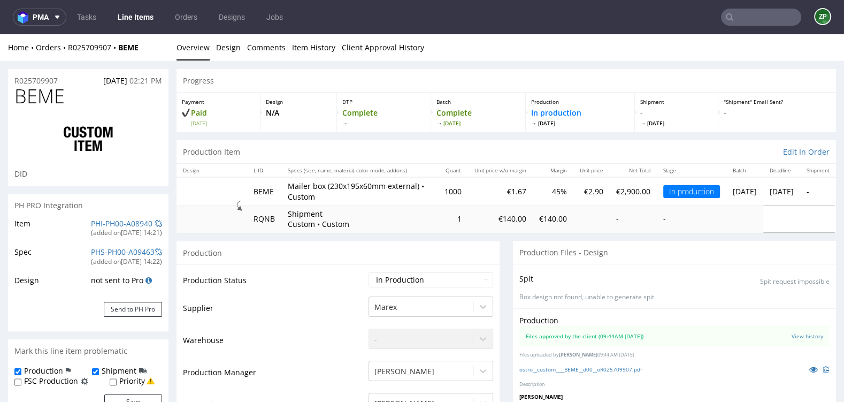
scroll to position [607, 0]
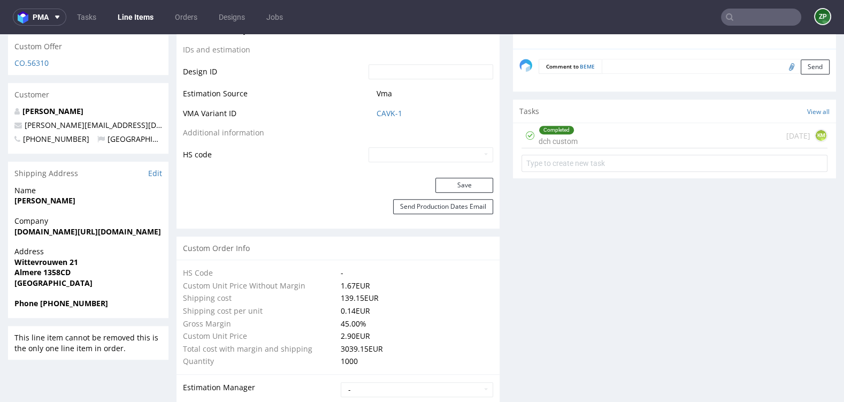
click at [283, 185] on div "Save" at bounding box center [337, 188] width 323 height 21
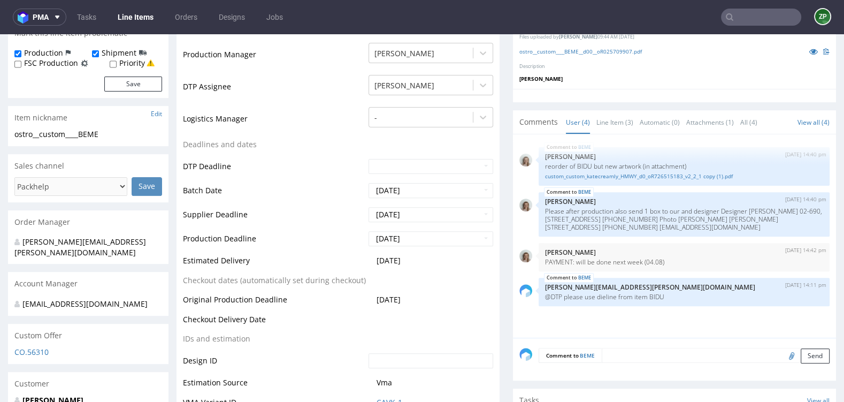
scroll to position [318, 0]
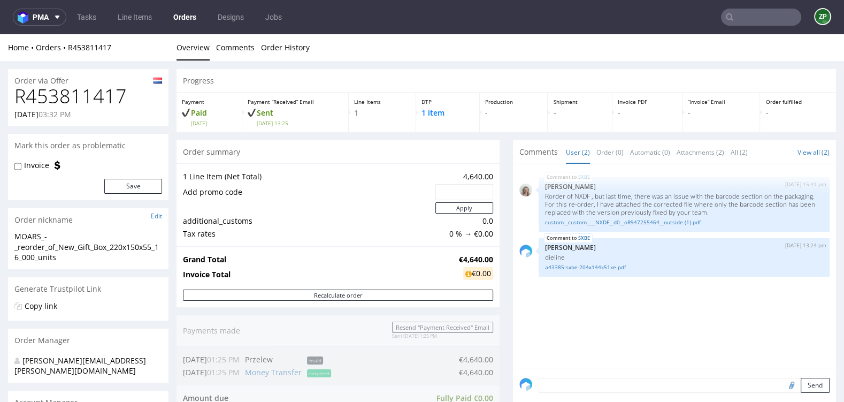
scroll to position [312, 0]
